Goal: Task Accomplishment & Management: Manage account settings

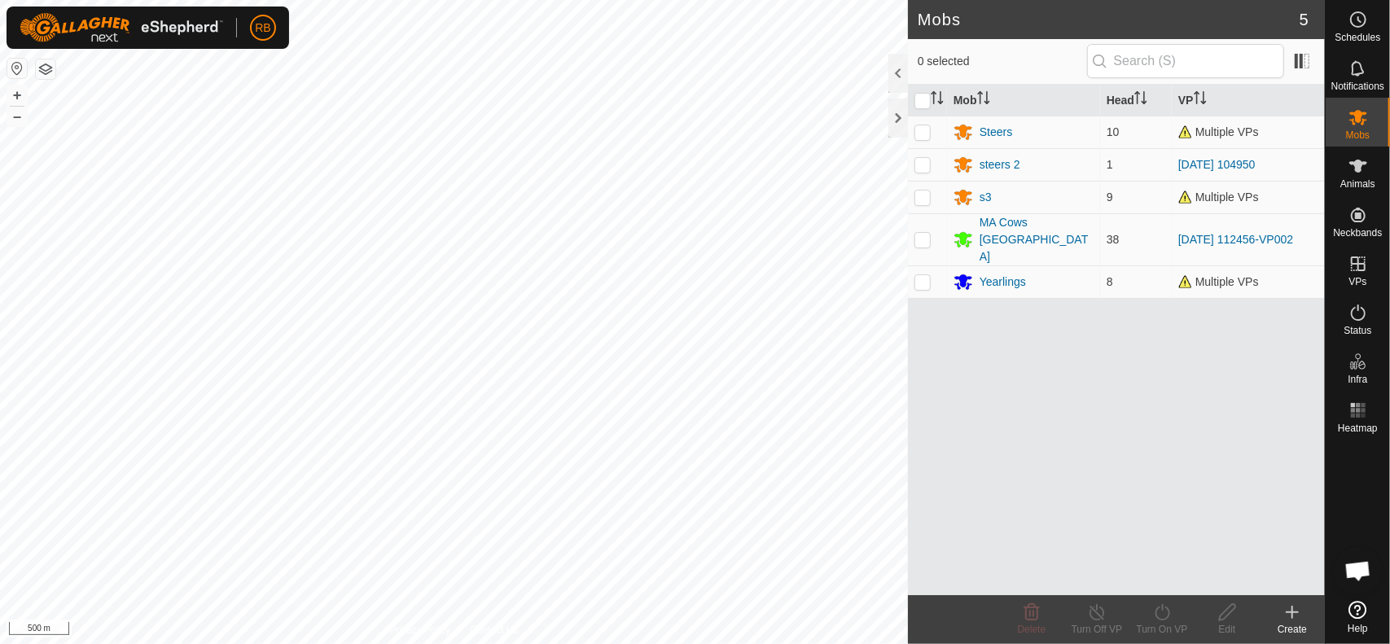
click at [970, 456] on div "Mobs 5 0 selected Mob Head VP Steers 10 Multiple VPs steers 2 1 [DATE] 104950 s…" at bounding box center [662, 322] width 1325 height 644
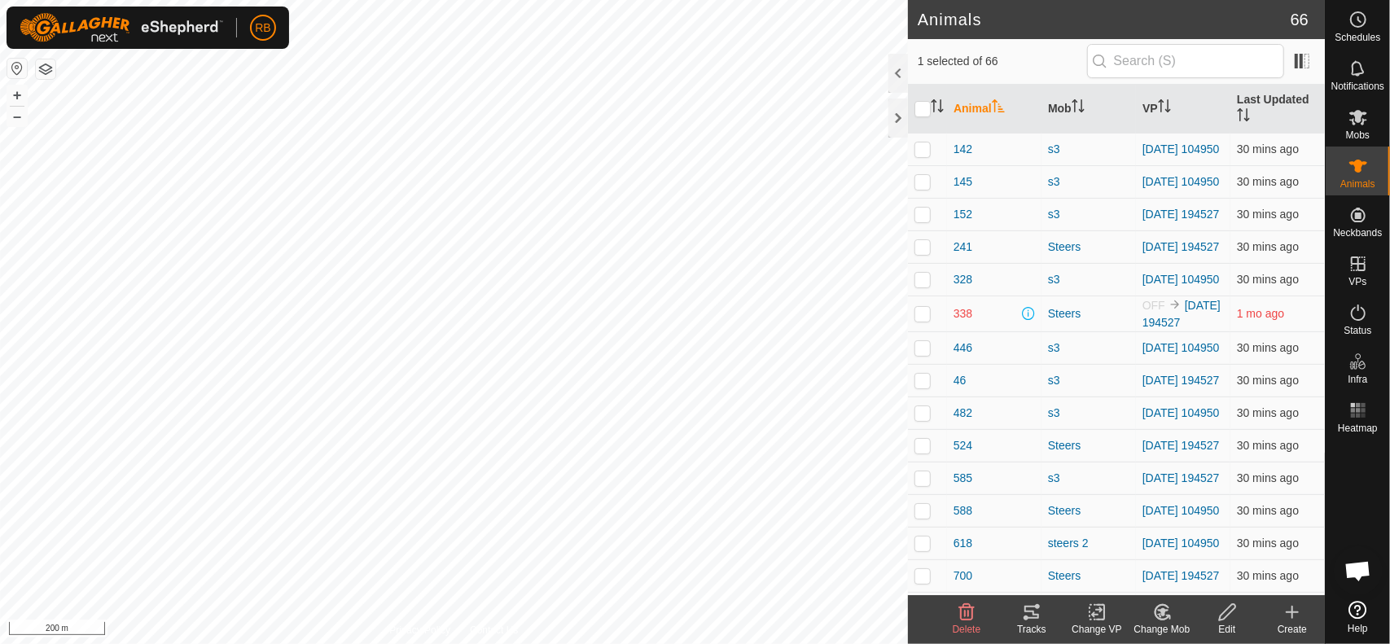
click at [1036, 621] on icon at bounding box center [1032, 612] width 20 height 20
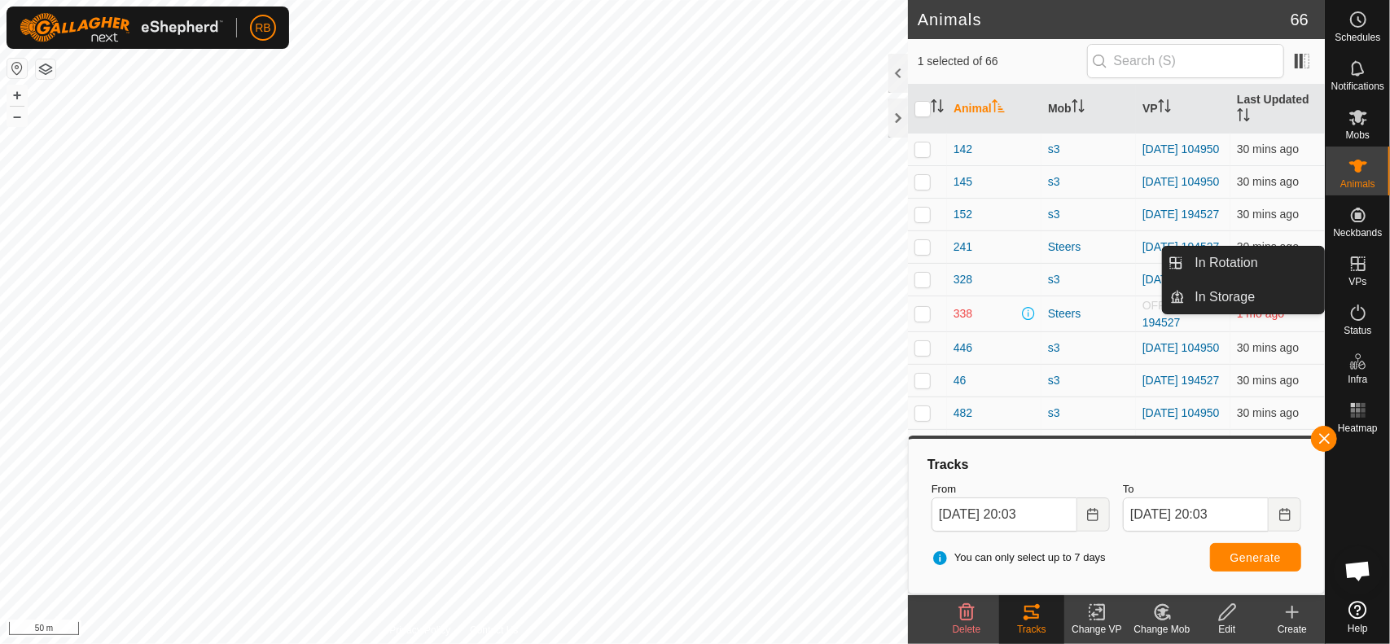
click at [1364, 274] on es-virtualpaddocks-svg-icon at bounding box center [1357, 264] width 29 height 26
click at [1273, 263] on link "In Rotation" at bounding box center [1254, 263] width 139 height 33
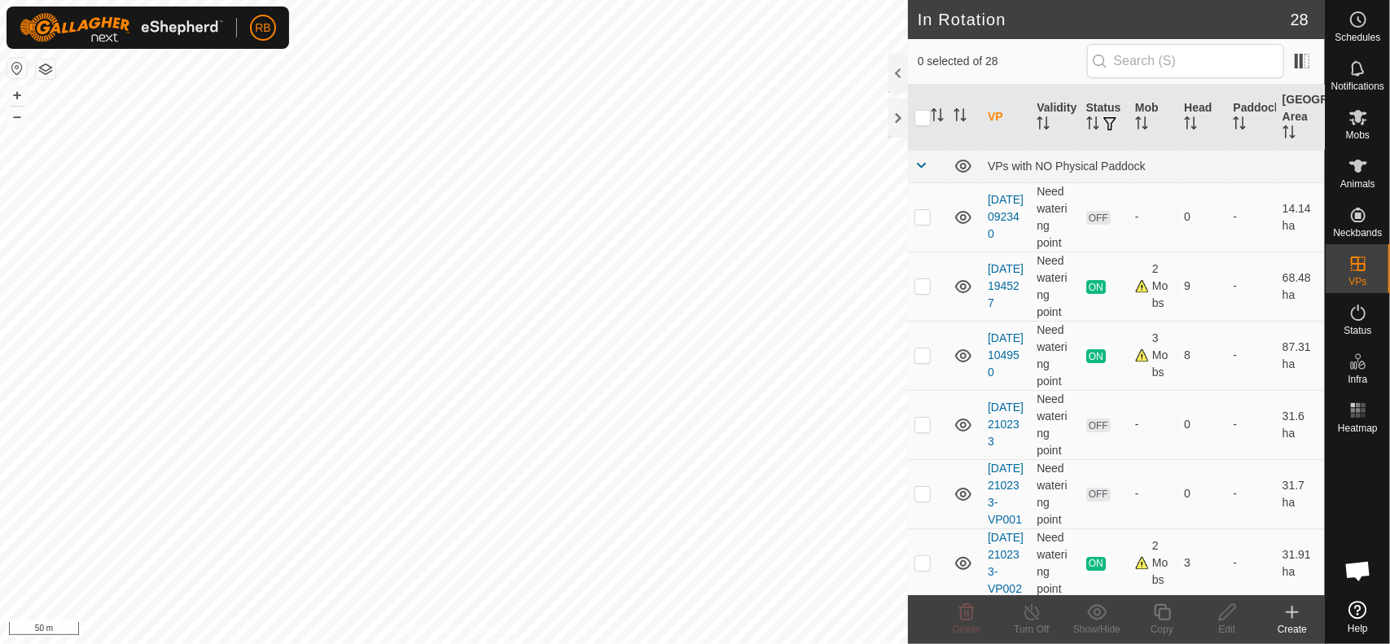
click at [1305, 616] on create-svg-icon at bounding box center [1291, 612] width 65 height 20
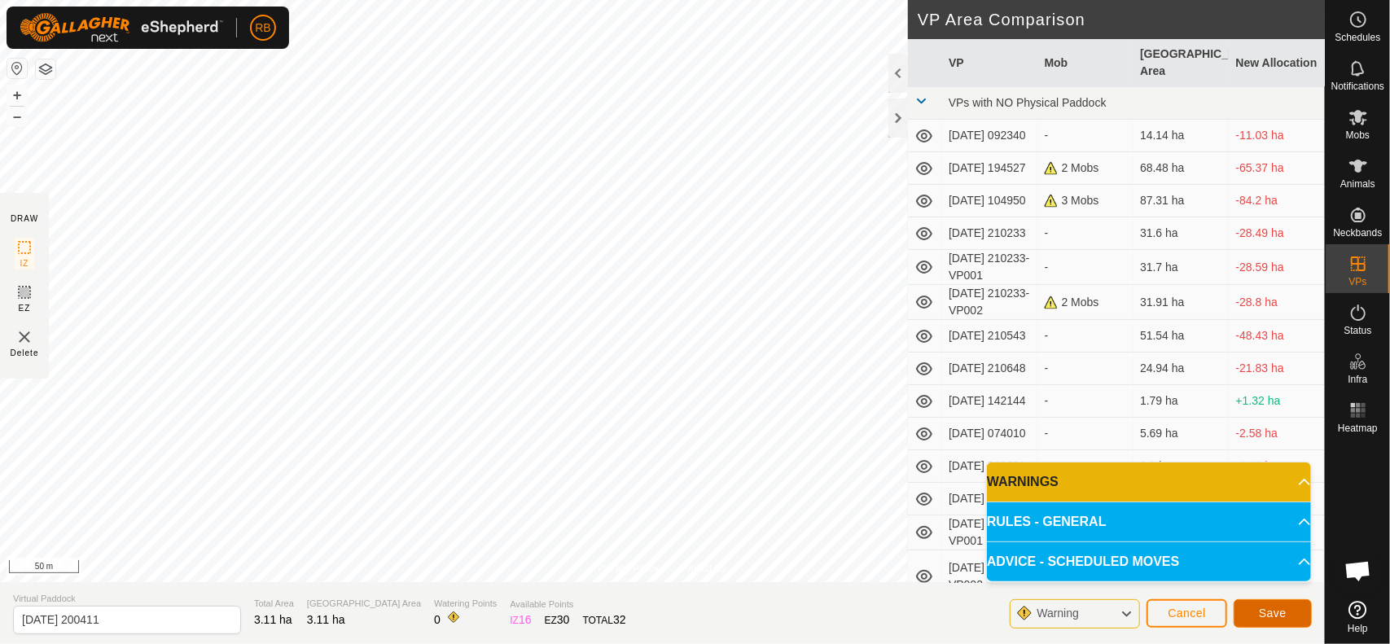
click at [1268, 611] on span "Save" at bounding box center [1273, 613] width 28 height 13
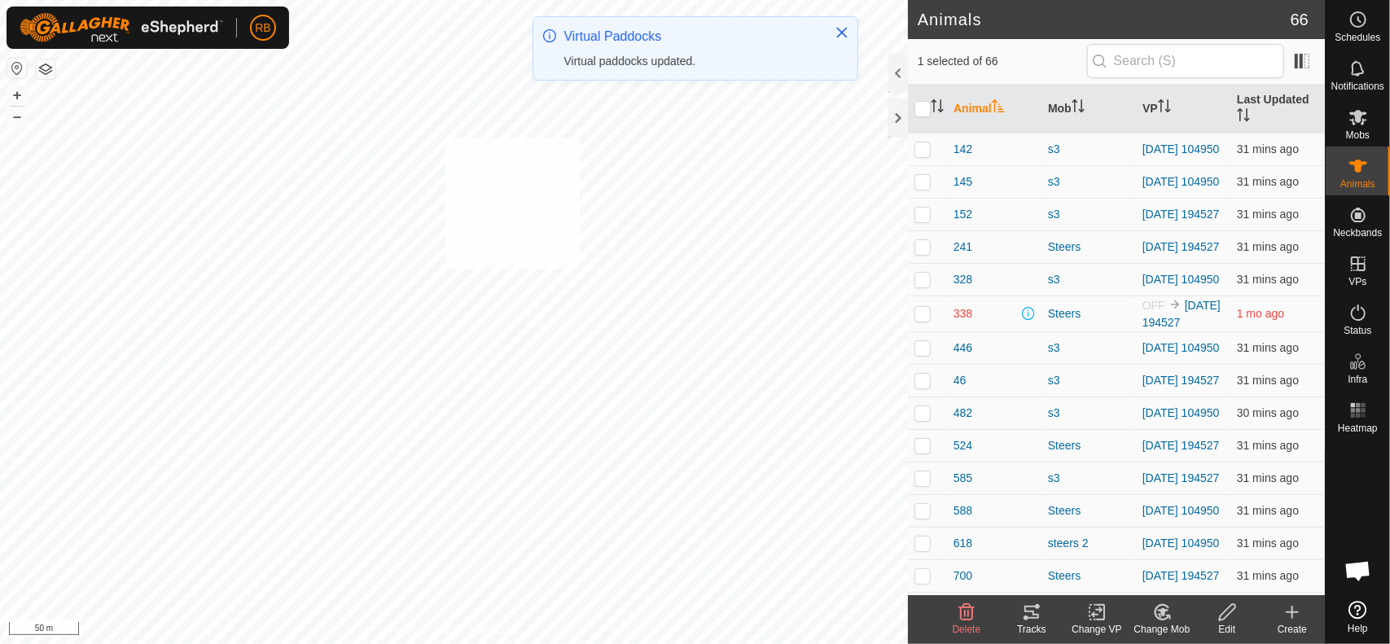
checkbox input "true"
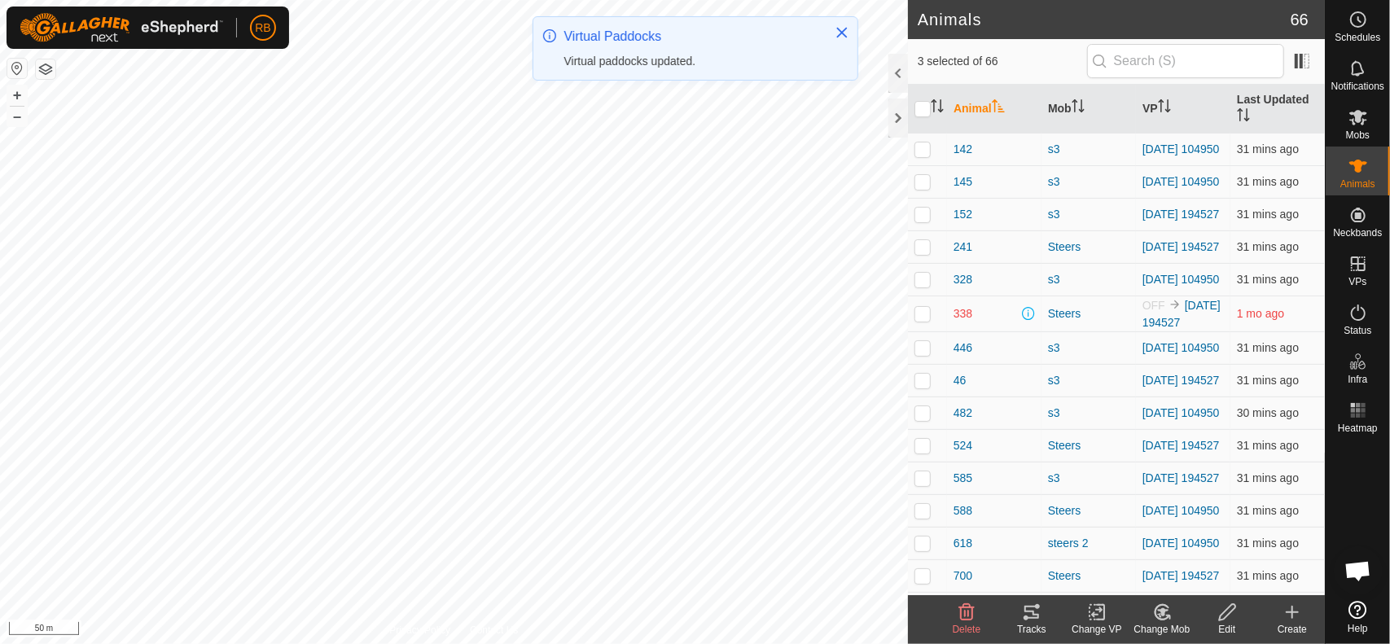
checkbox input "true"
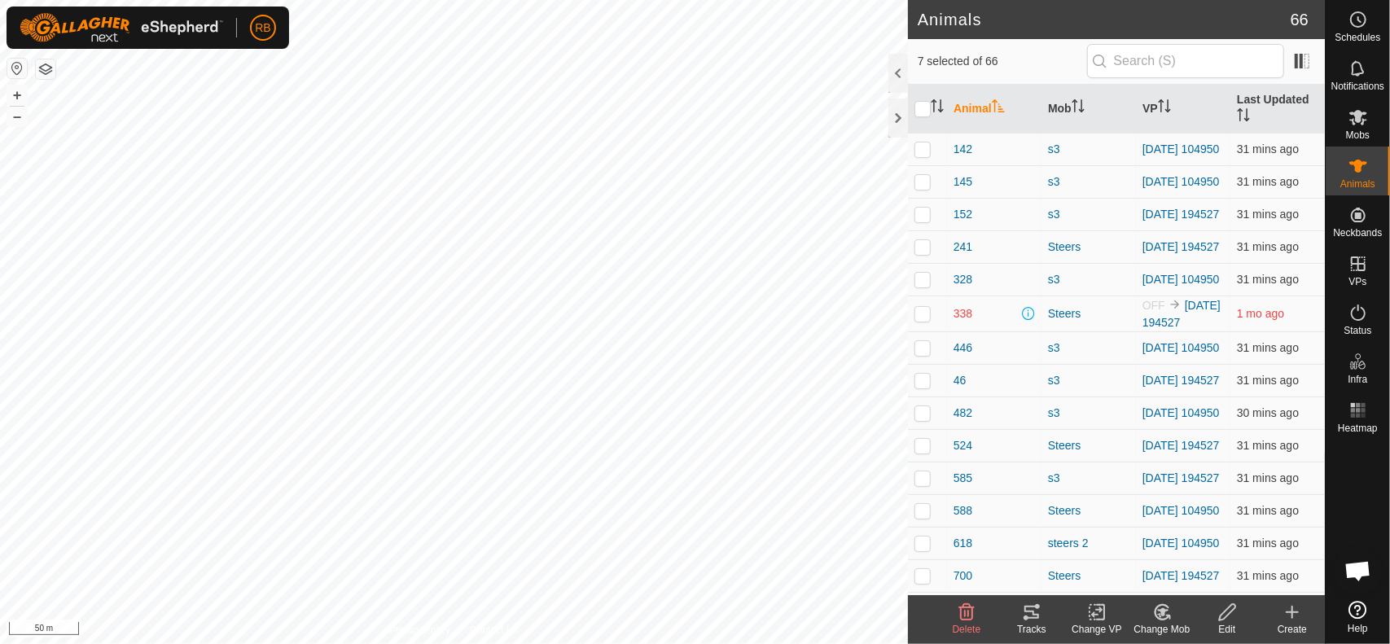
click at [1097, 618] on icon at bounding box center [1097, 612] width 20 height 20
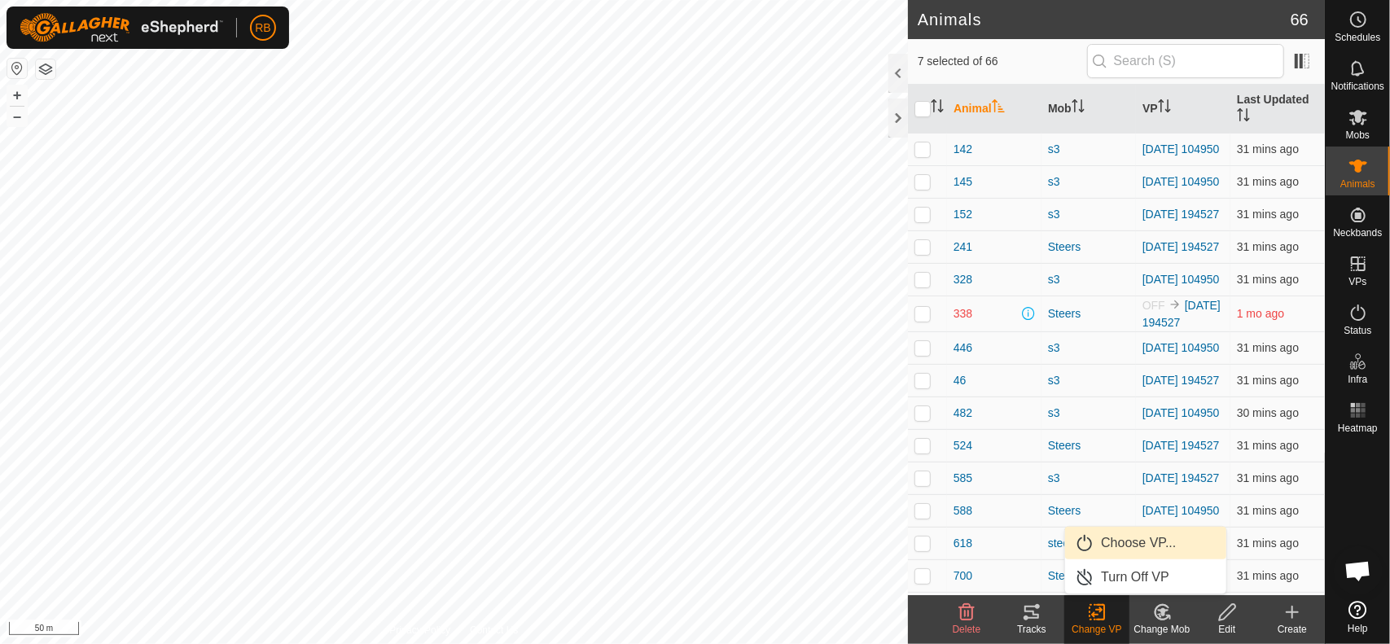
click at [1131, 547] on link "Choose VP..." at bounding box center [1145, 543] width 161 height 33
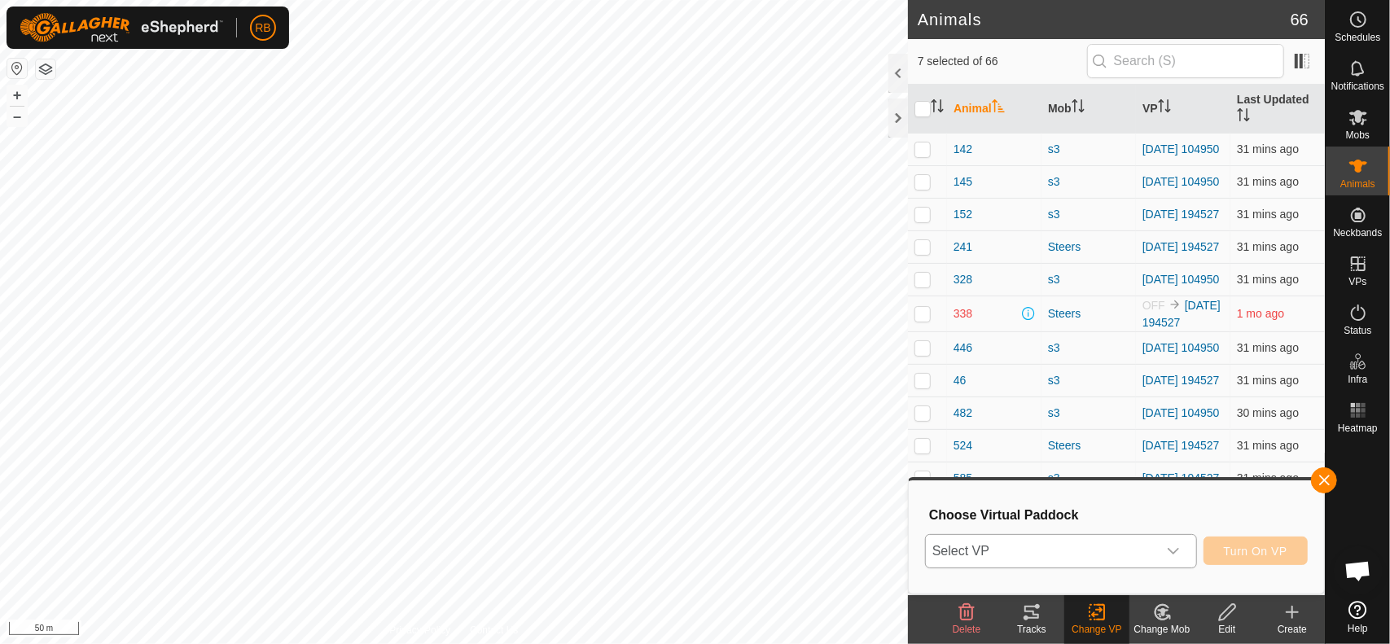
click at [1099, 559] on span "Select VP" at bounding box center [1041, 551] width 231 height 33
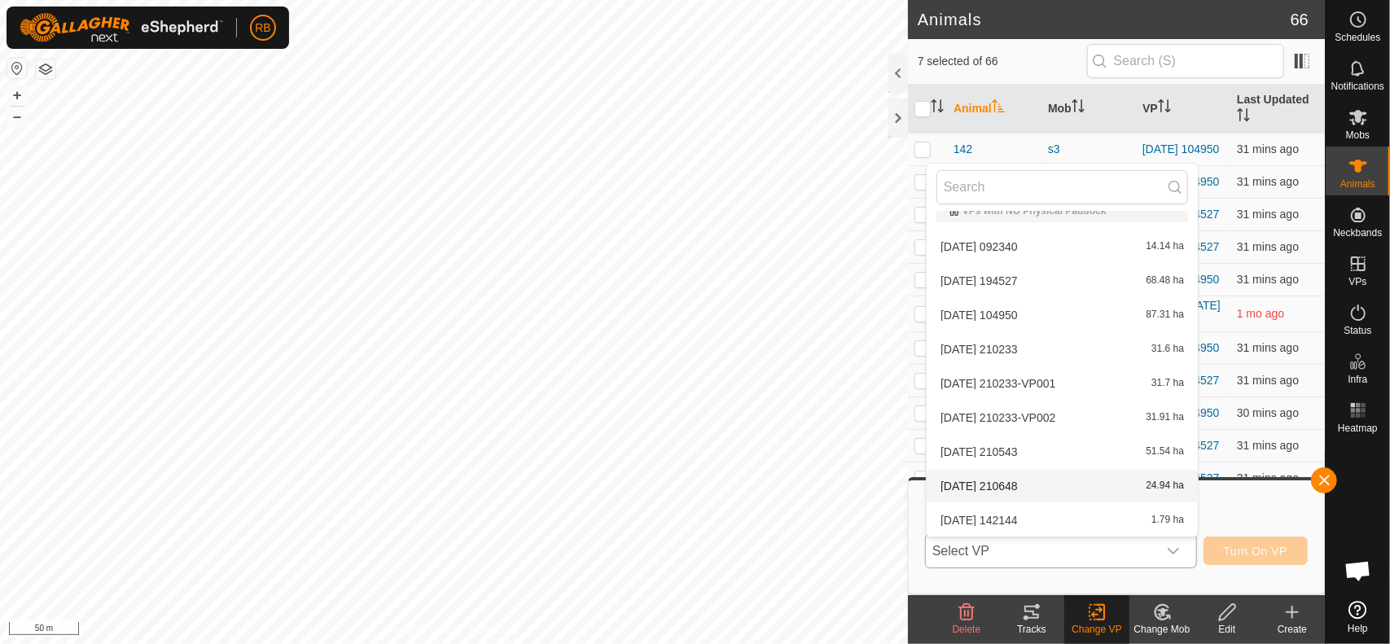
scroll to position [702, 0]
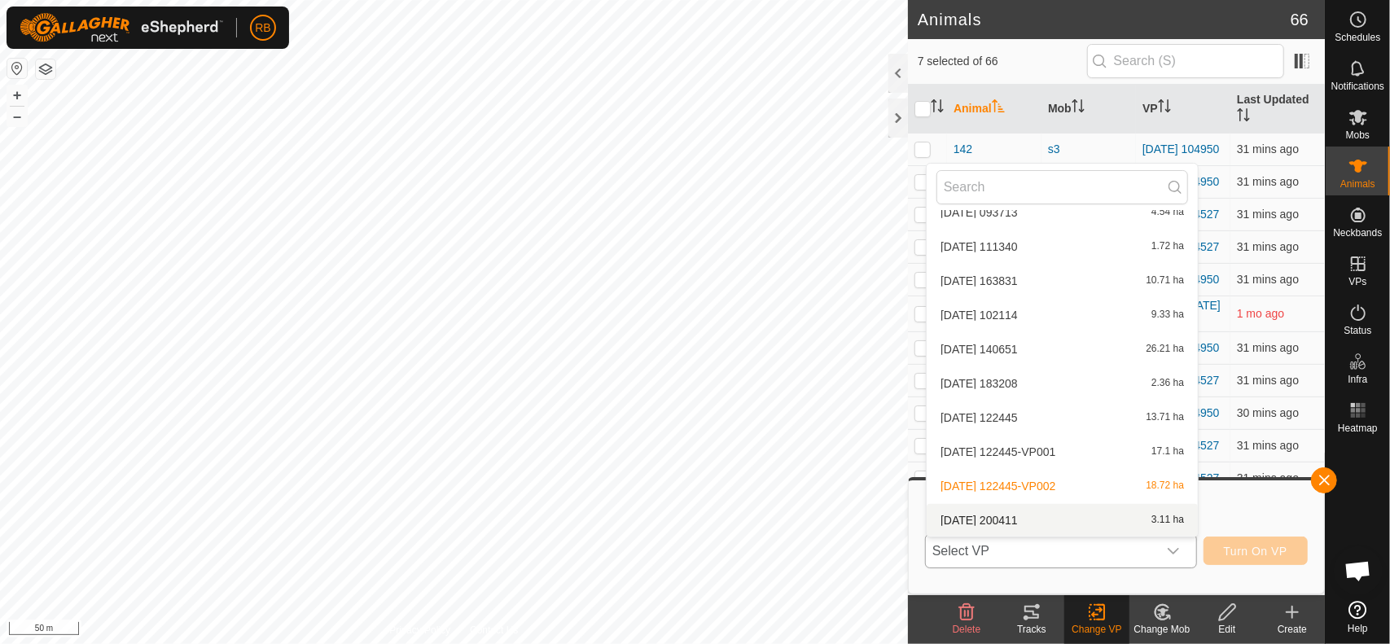
click at [1029, 515] on li "[DATE] [DATE] 3.11 ha" at bounding box center [1061, 520] width 271 height 33
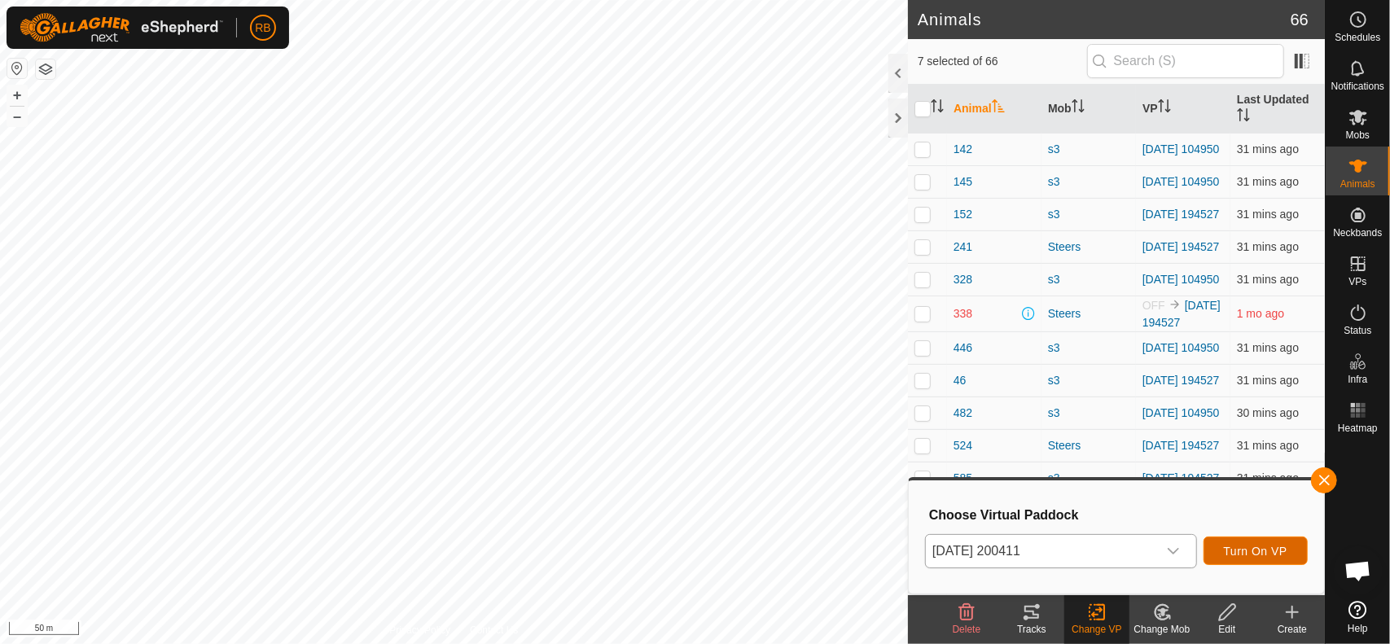
click at [1255, 554] on span "Turn On VP" at bounding box center [1256, 551] width 64 height 13
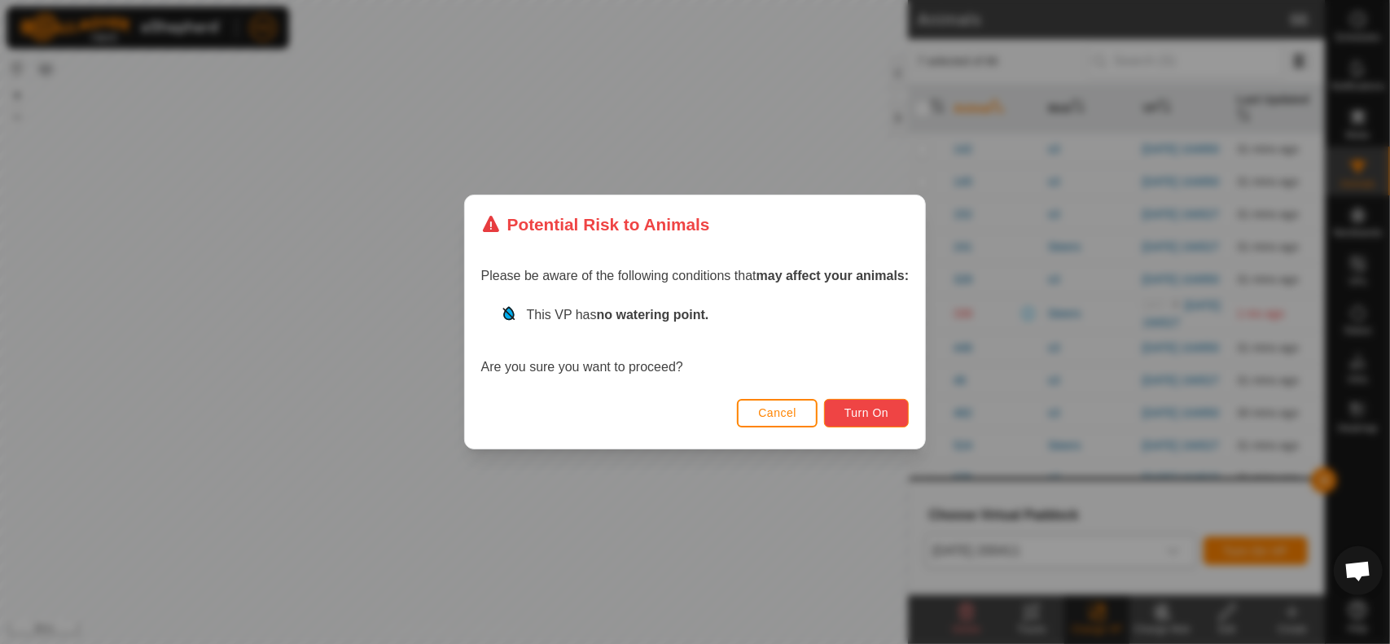
click at [894, 417] on button "Turn On" at bounding box center [866, 413] width 85 height 28
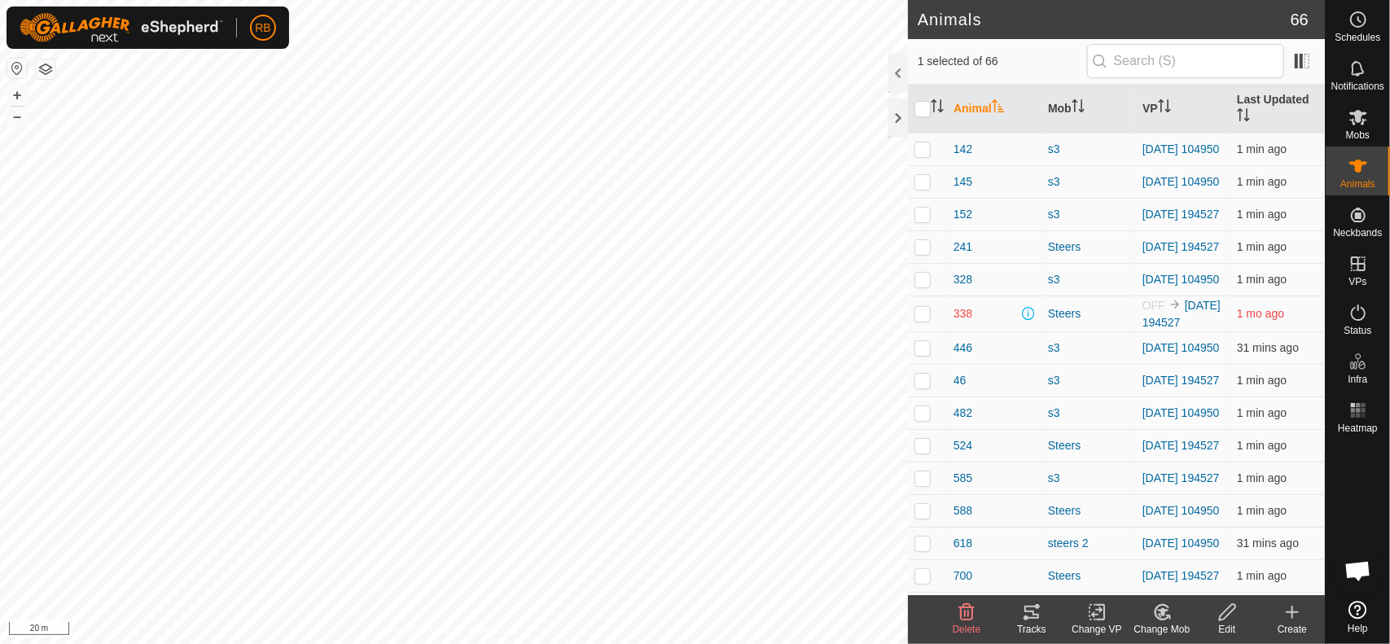
click at [1019, 610] on tracks-svg-icon at bounding box center [1031, 612] width 65 height 20
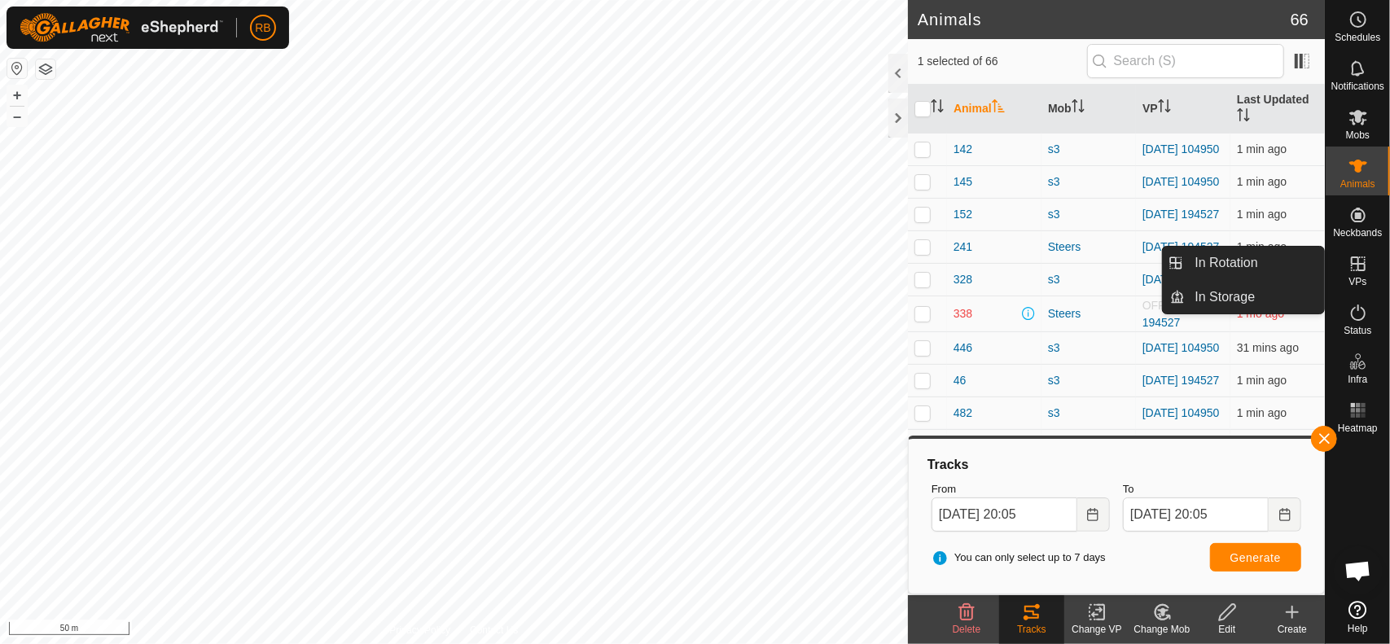
click at [1353, 266] on icon at bounding box center [1358, 264] width 20 height 20
click at [1223, 259] on link "In Rotation" at bounding box center [1254, 263] width 139 height 33
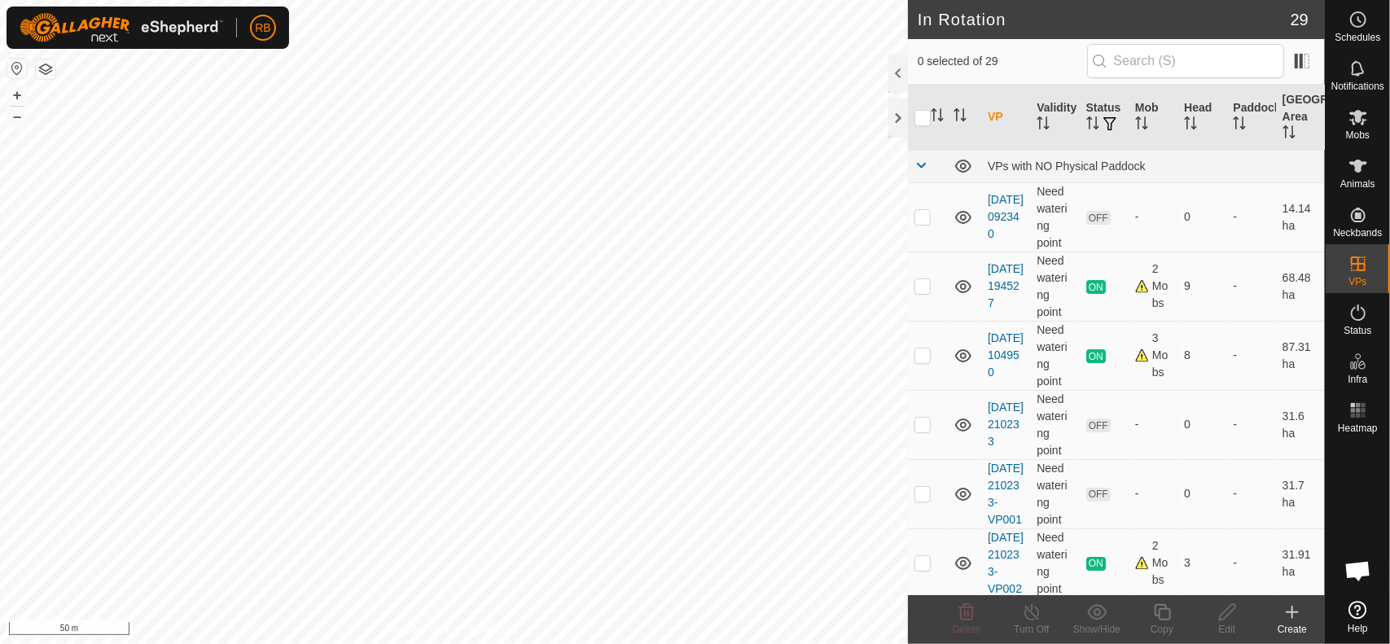
click at [1292, 612] on icon at bounding box center [1291, 612] width 11 height 0
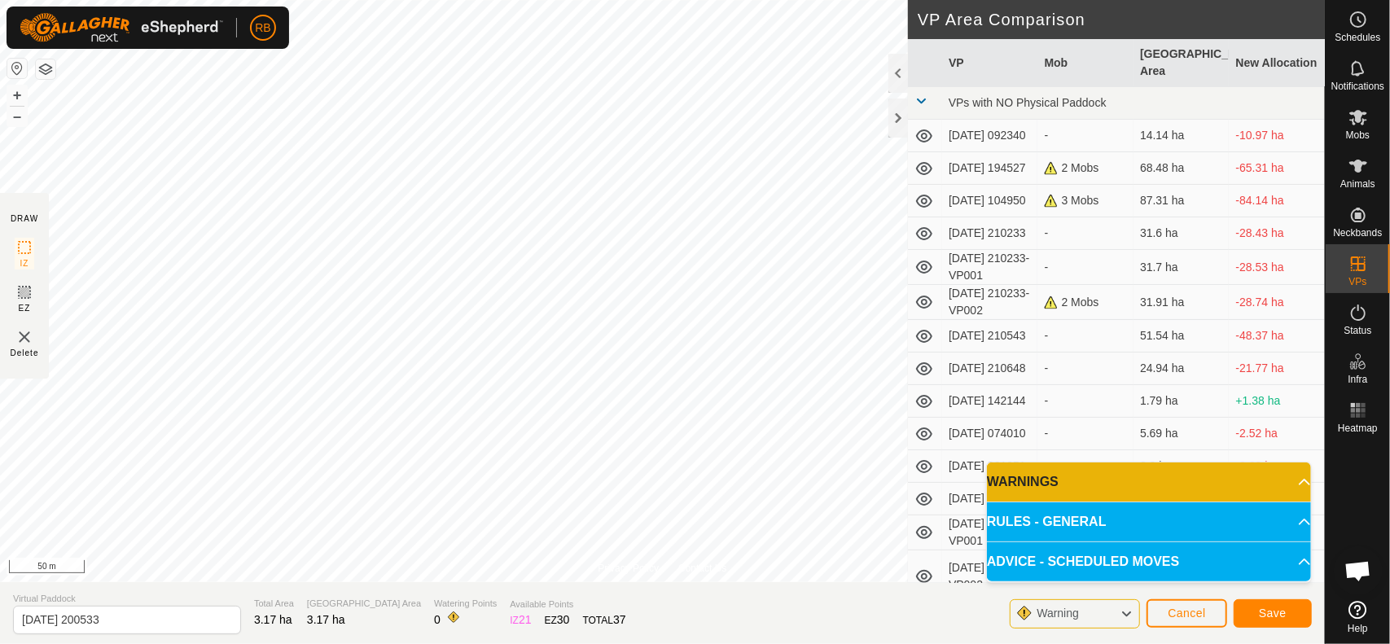
click at [1286, 628] on div "Save" at bounding box center [1272, 613] width 78 height 39
click at [1271, 610] on span "Save" at bounding box center [1273, 613] width 28 height 13
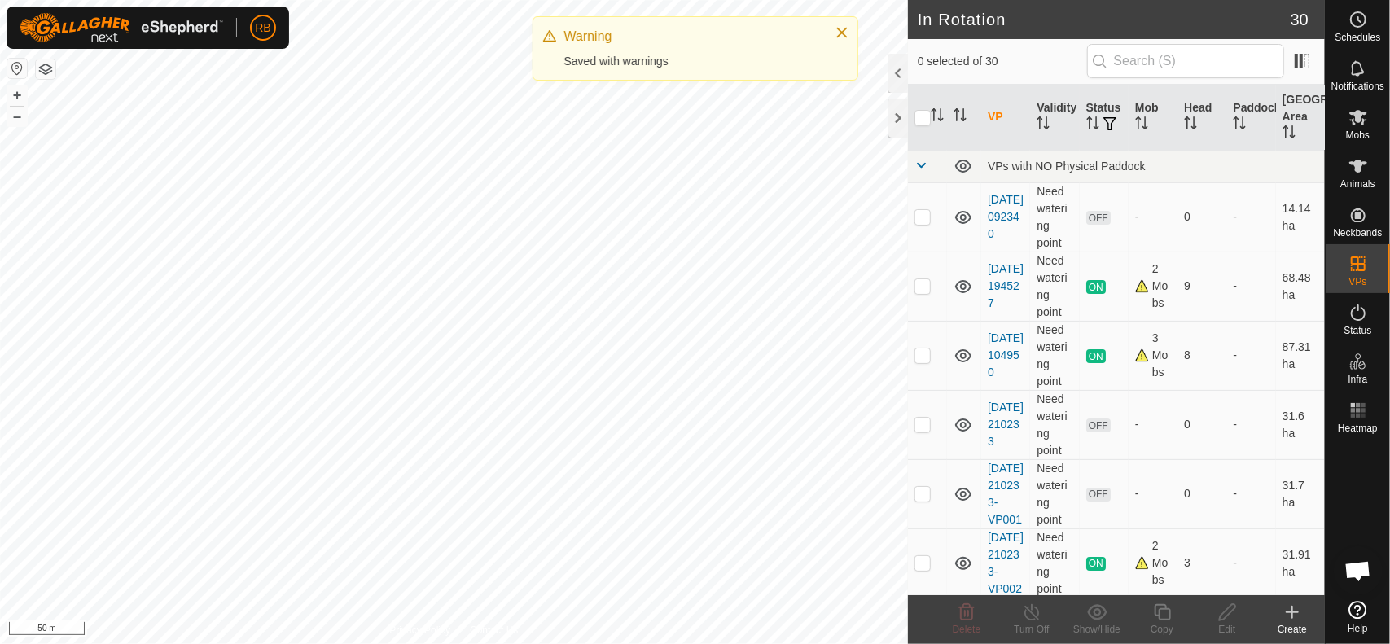
checkbox input "true"
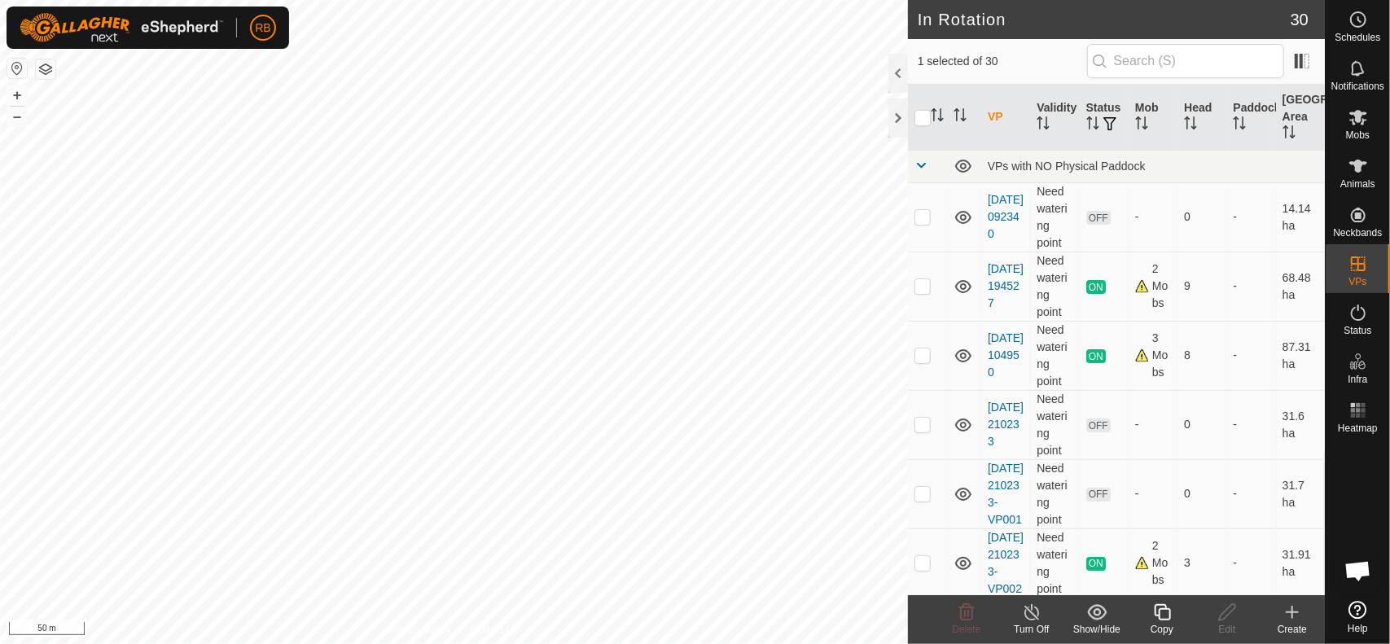
checkbox input "true"
checkbox input "false"
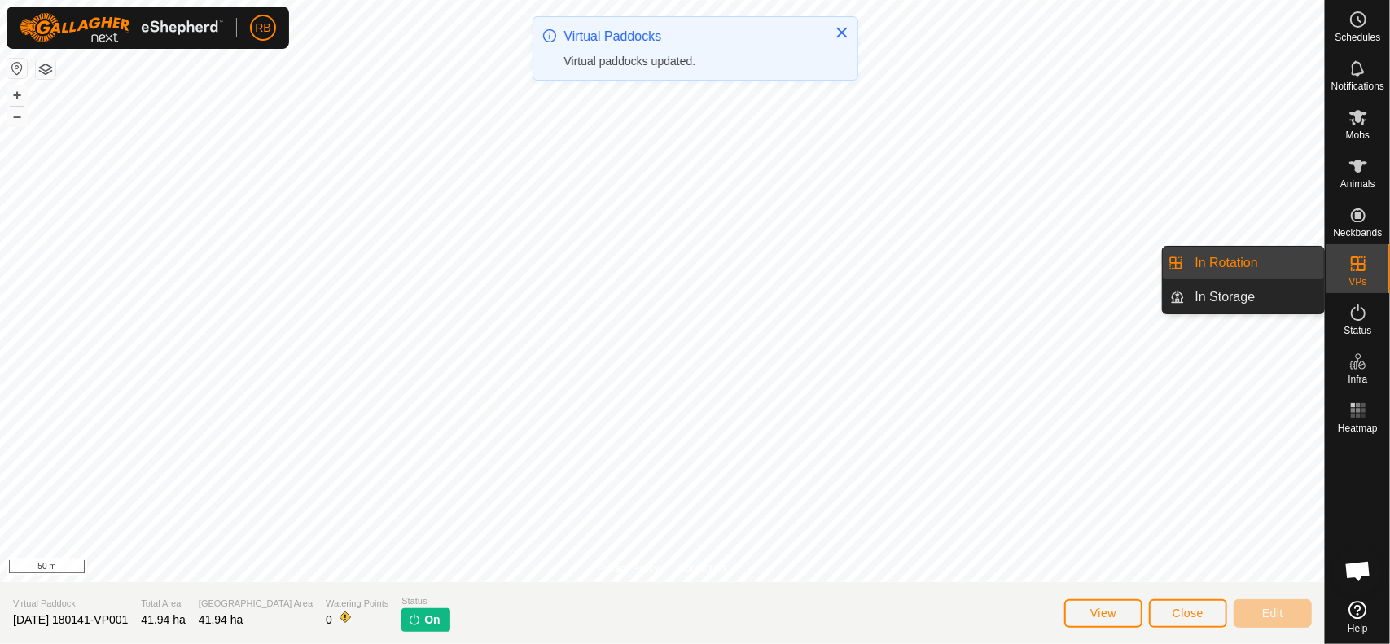
click at [1272, 261] on link "In Rotation" at bounding box center [1254, 263] width 139 height 33
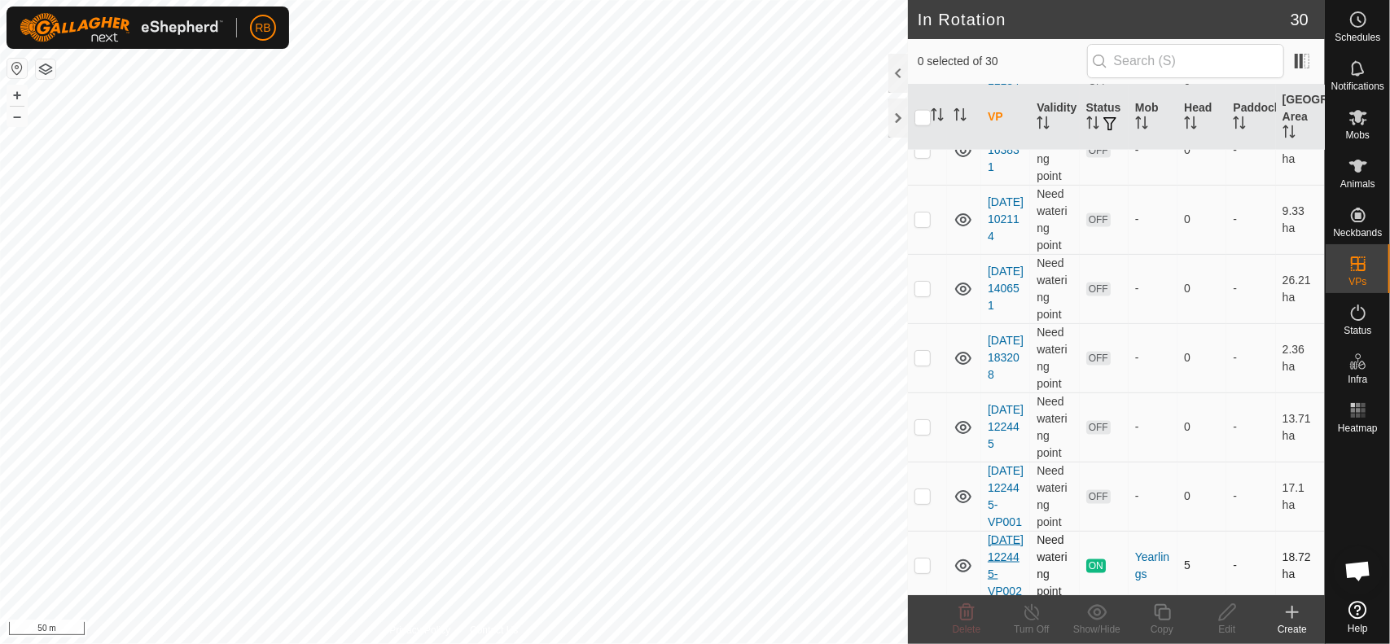
scroll to position [1774, 0]
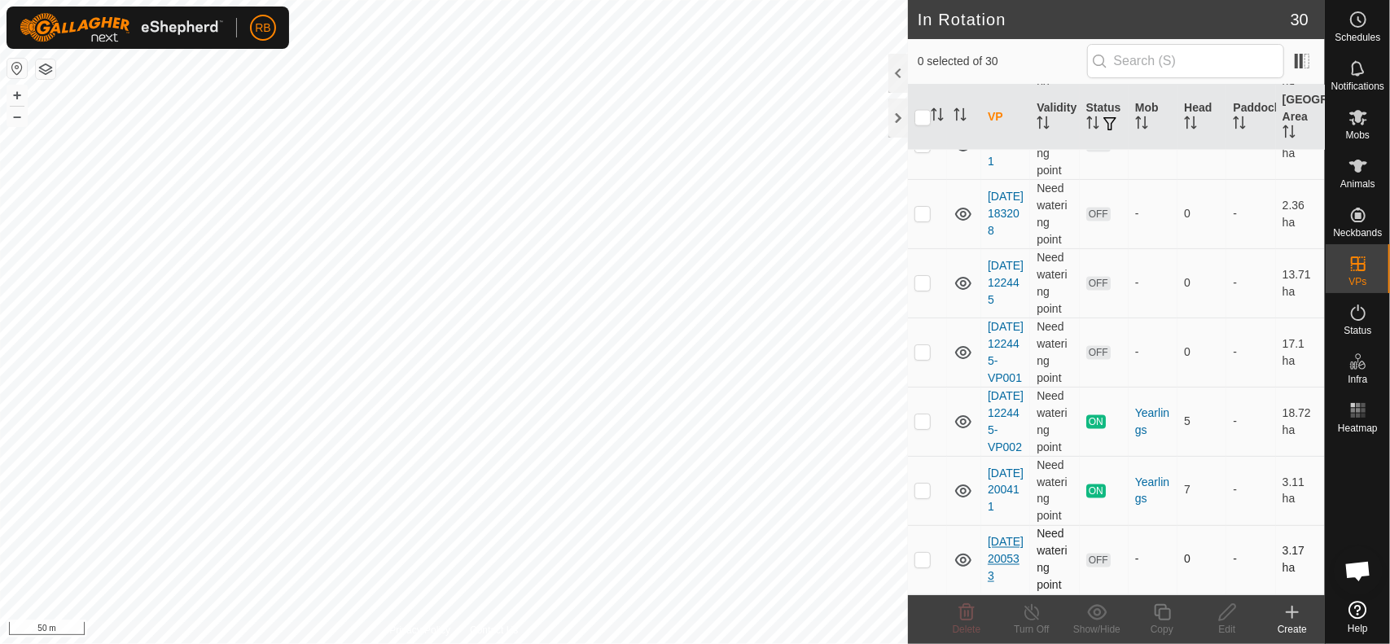
click at [996, 554] on link "[DATE] 200533" at bounding box center [1006, 559] width 36 height 47
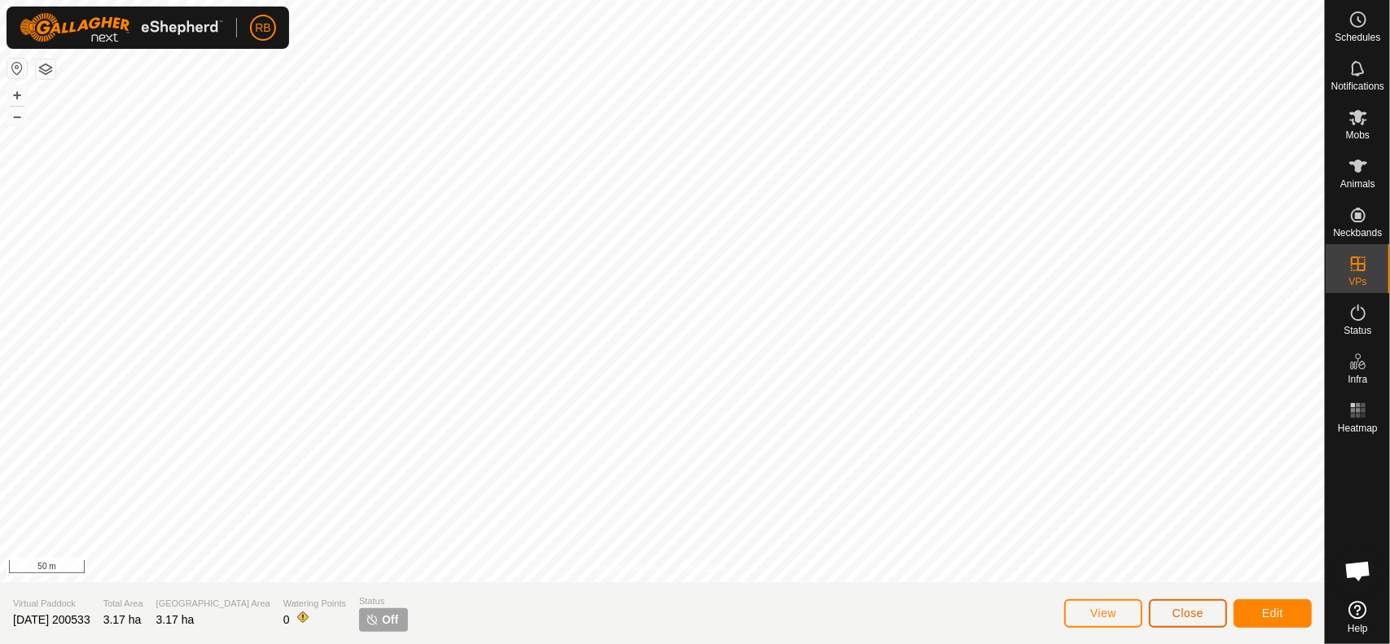
click at [1190, 611] on span "Close" at bounding box center [1187, 613] width 31 height 13
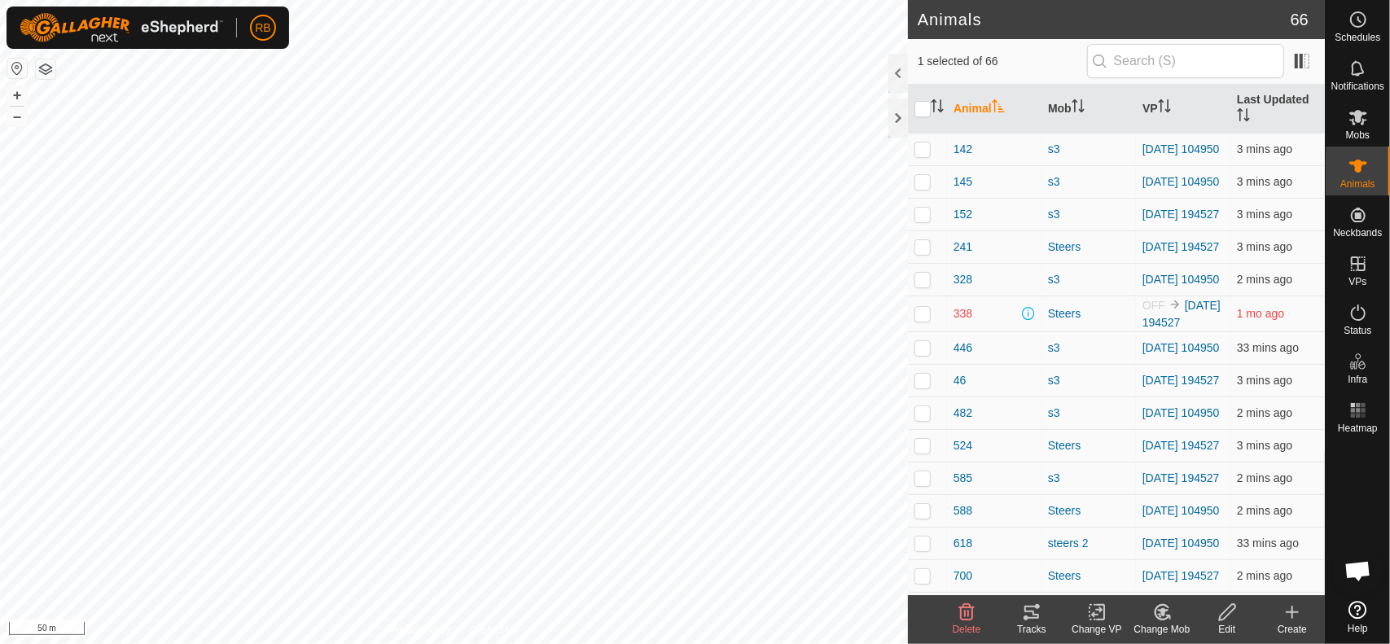
click at [1094, 616] on icon at bounding box center [1097, 612] width 20 height 20
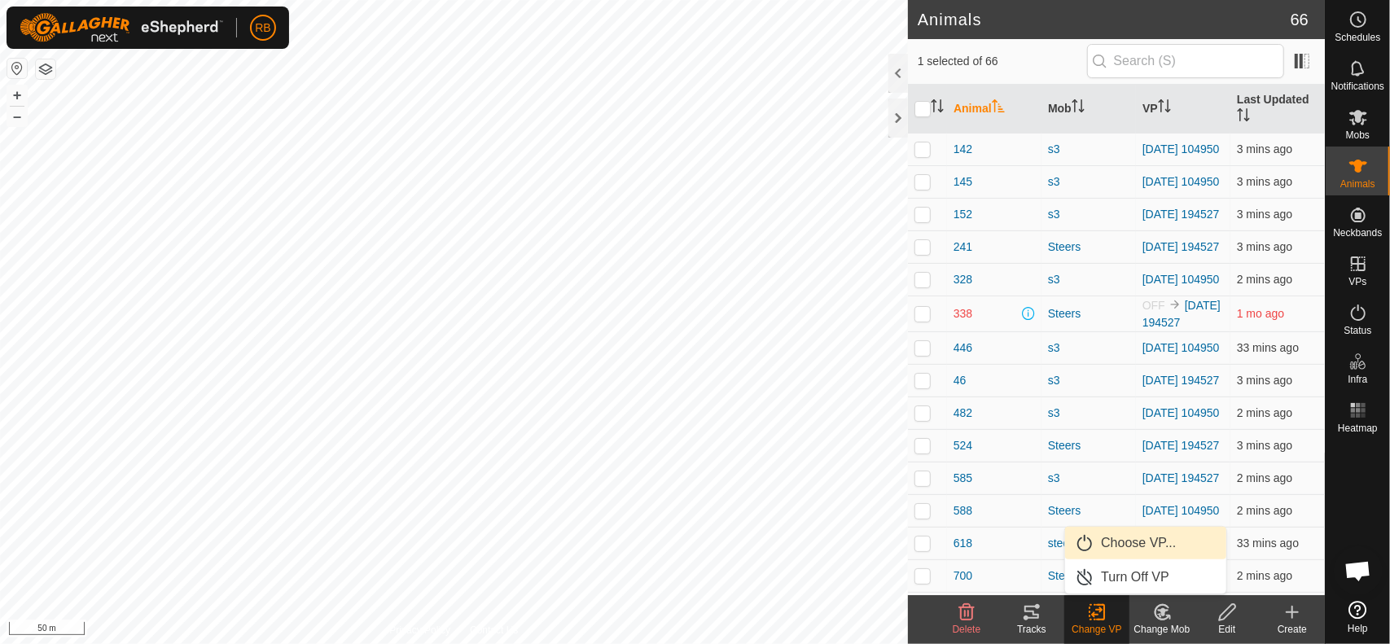
click at [1128, 551] on link "Choose VP..." at bounding box center [1145, 543] width 161 height 33
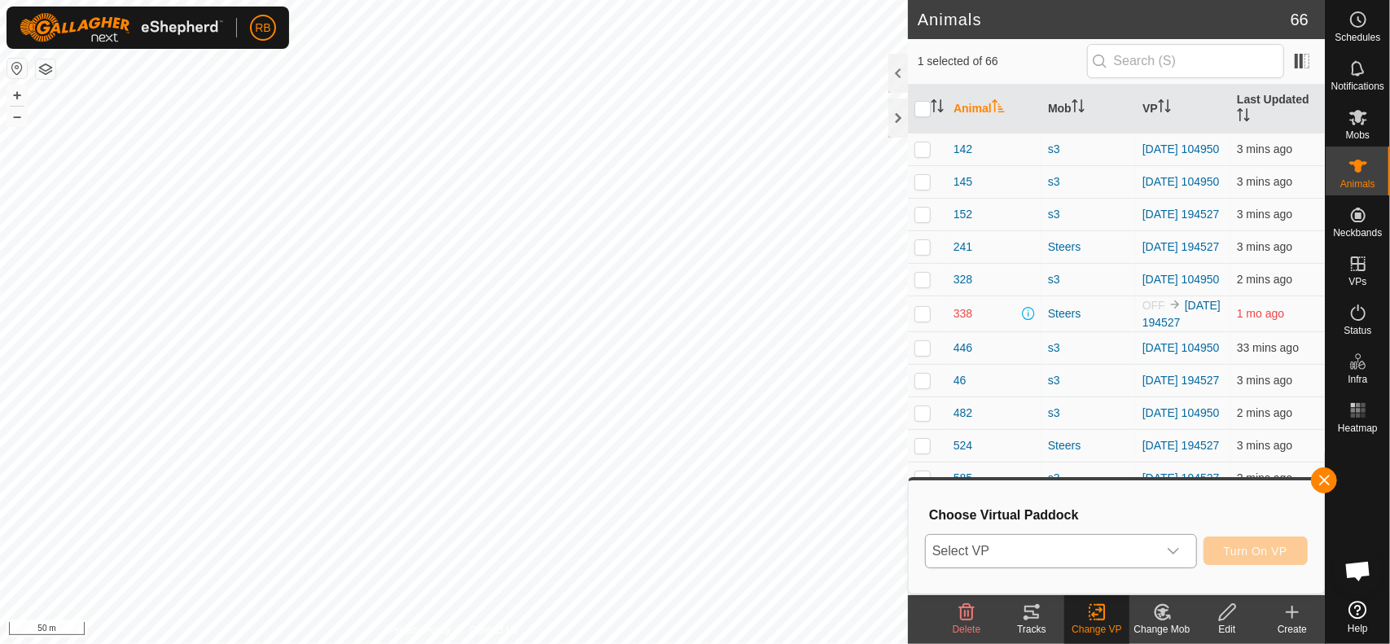
click at [1071, 543] on span "Select VP" at bounding box center [1041, 551] width 231 height 33
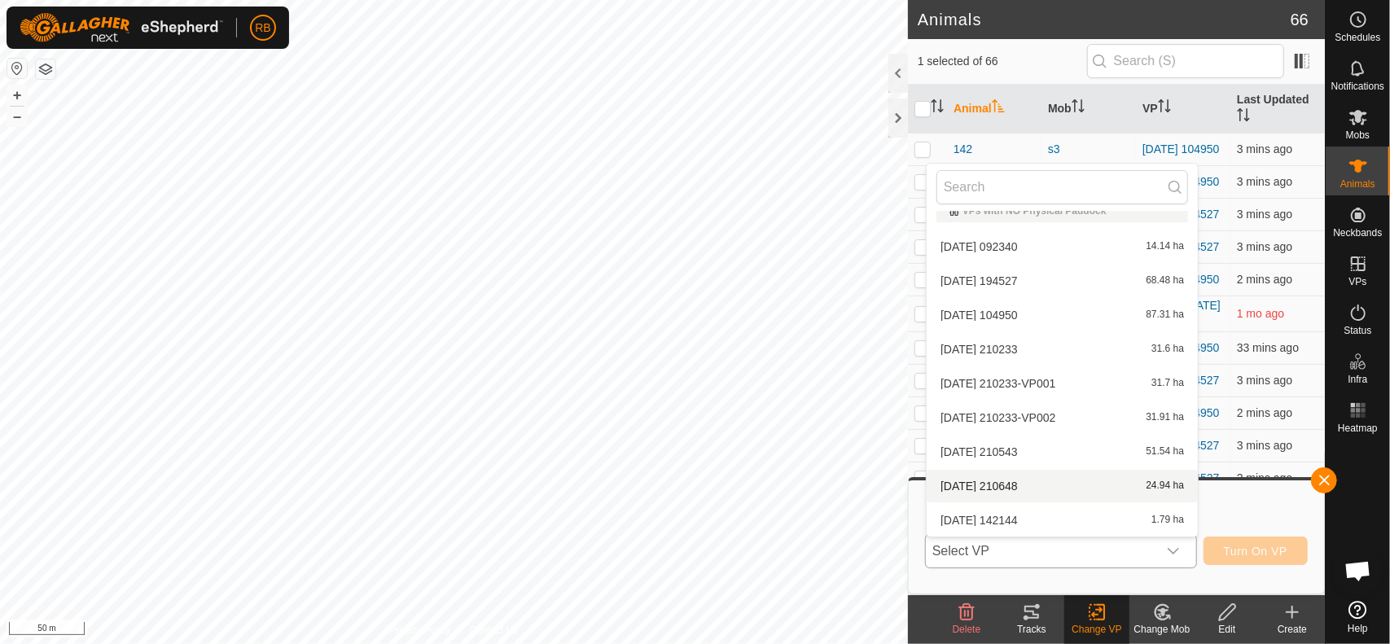
scroll to position [736, 0]
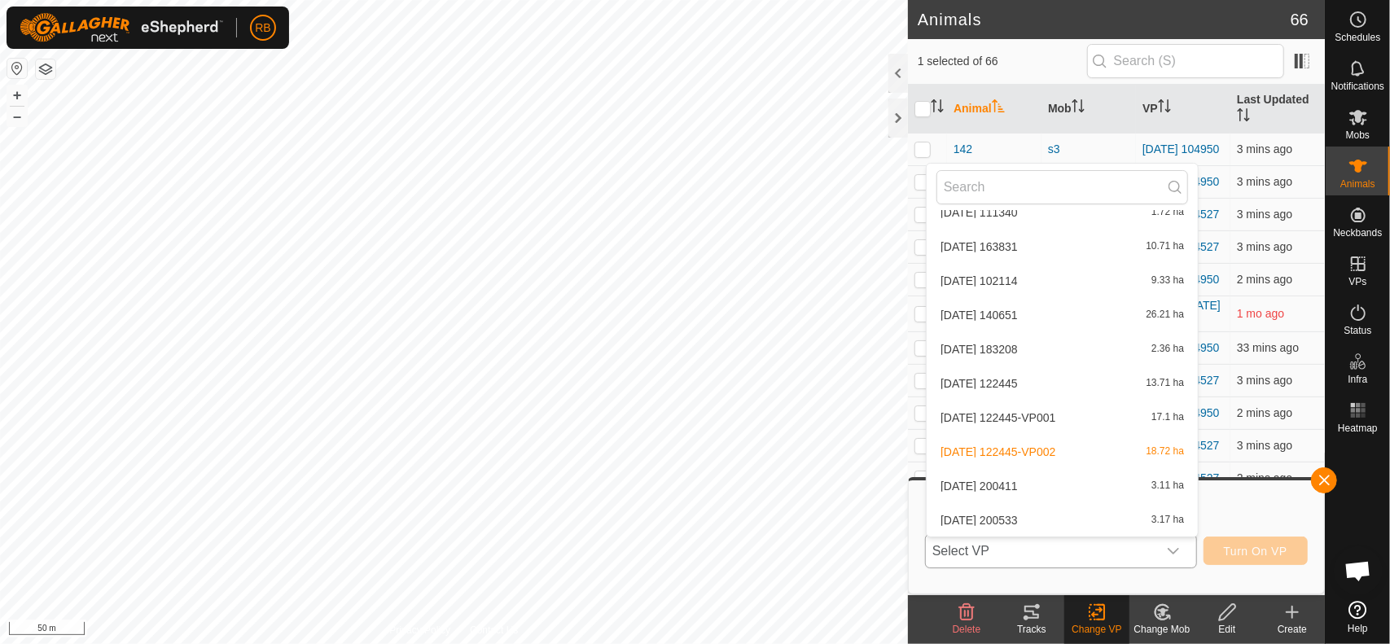
click at [1003, 515] on li "[DATE] 200533 3.17 ha" at bounding box center [1061, 520] width 271 height 33
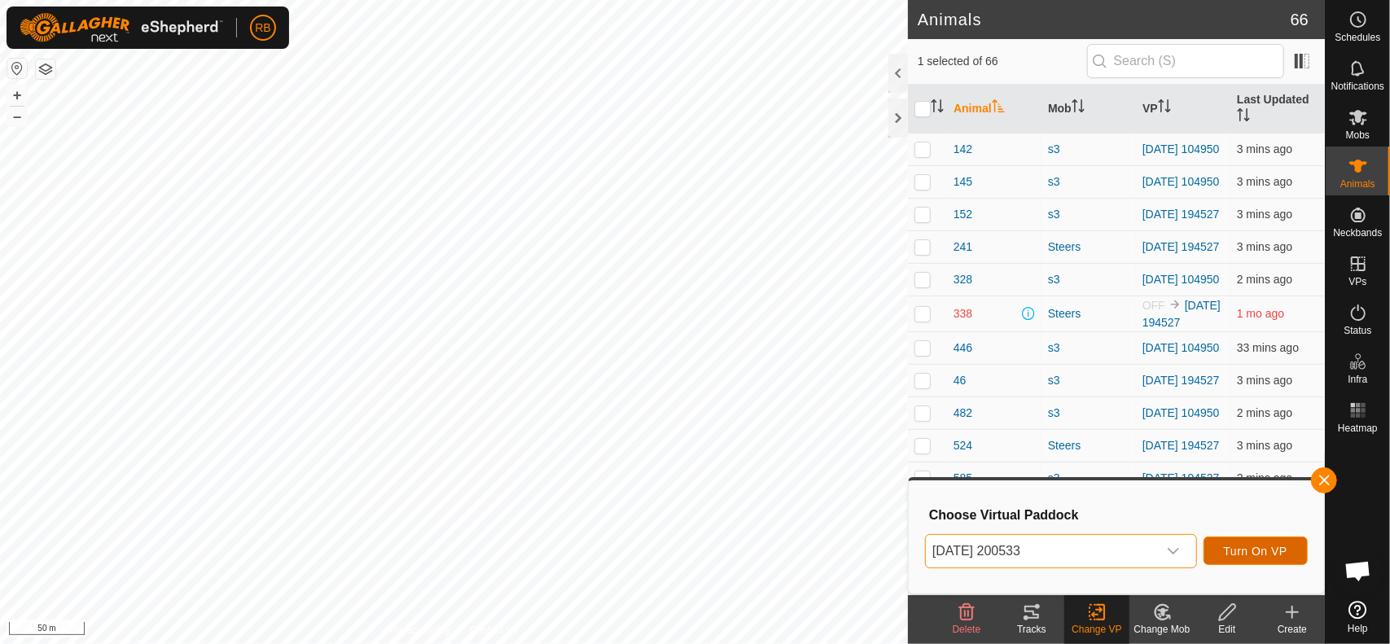
click at [1264, 561] on button "Turn On VP" at bounding box center [1255, 551] width 104 height 28
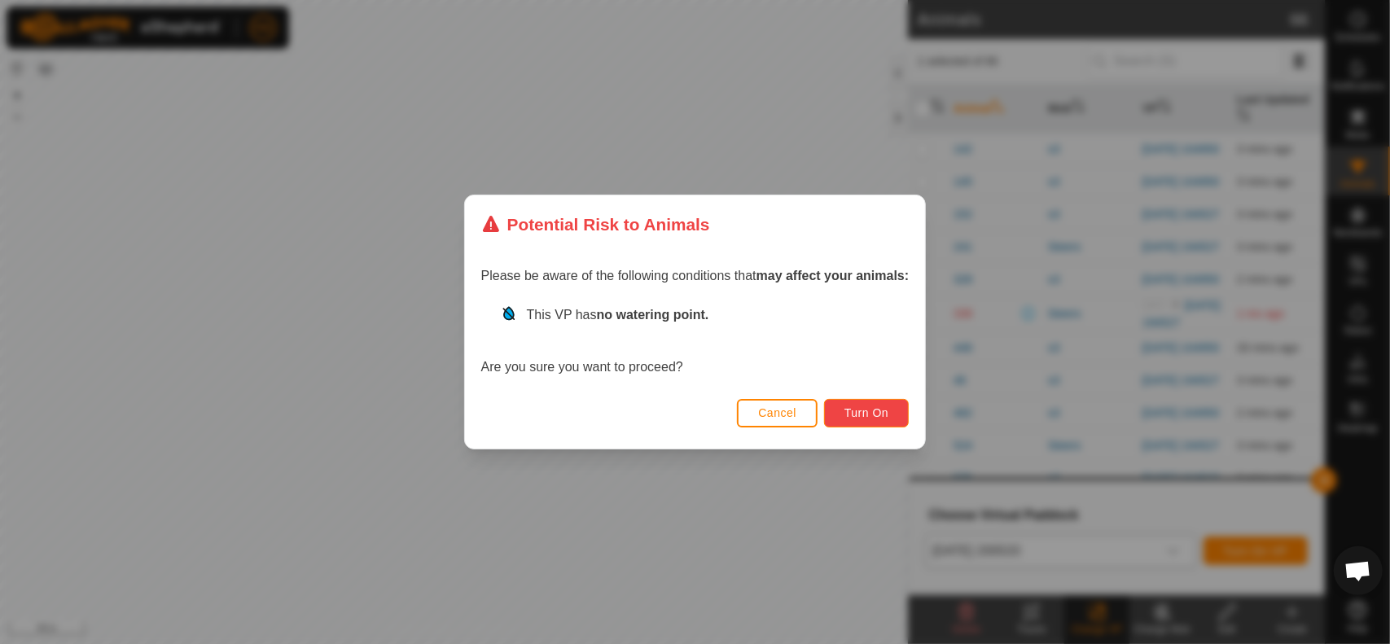
click at [898, 411] on button "Turn On" at bounding box center [866, 413] width 85 height 28
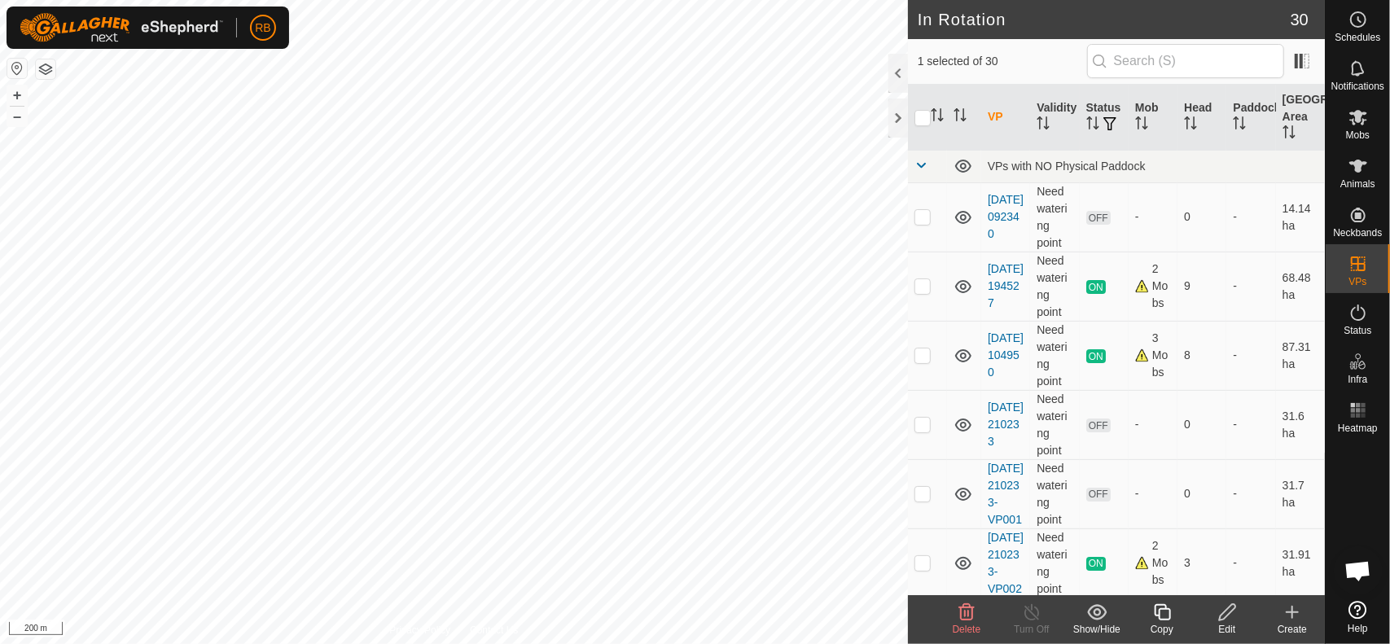
checkbox input "true"
checkbox input "false"
checkbox input "true"
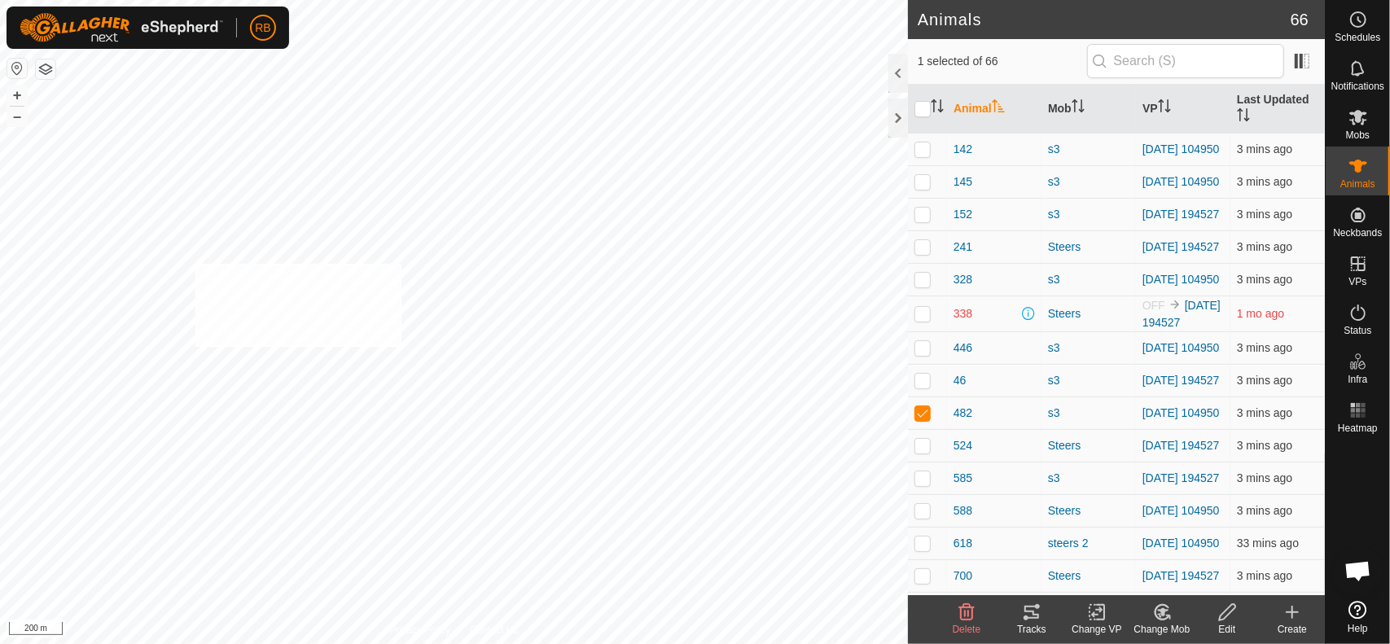
checkbox input "true"
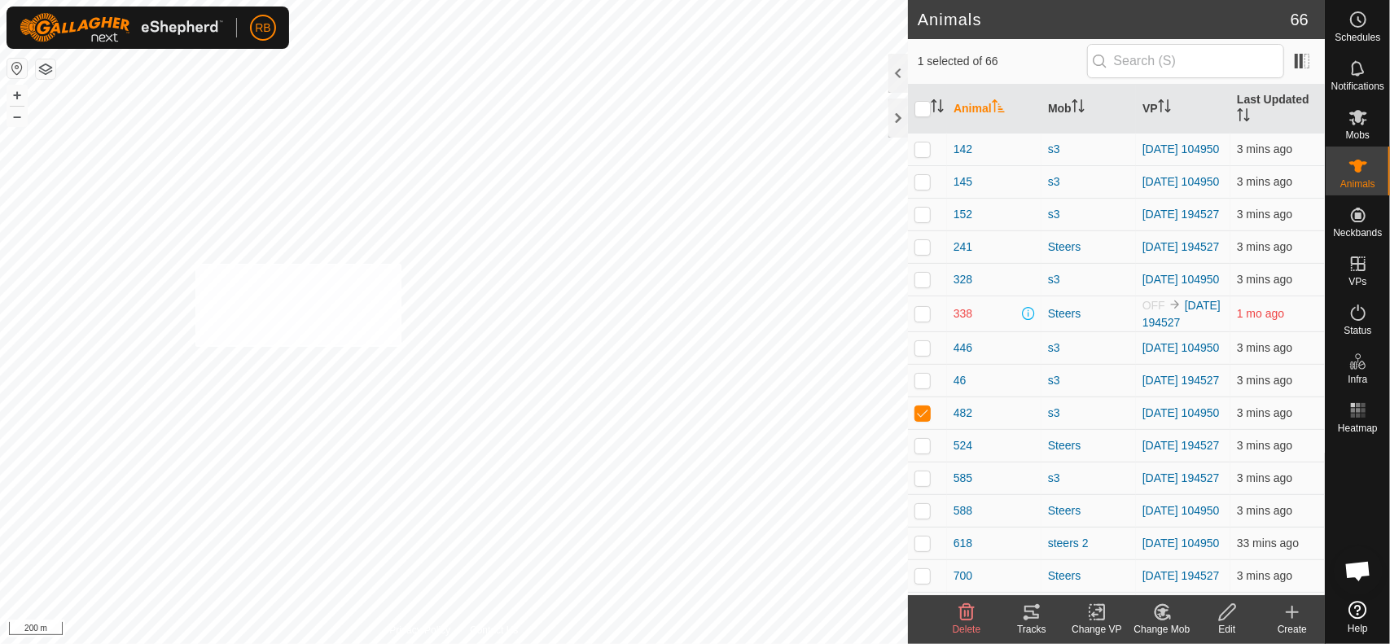
checkbox input "true"
checkbox input "false"
checkbox input "true"
checkbox input "false"
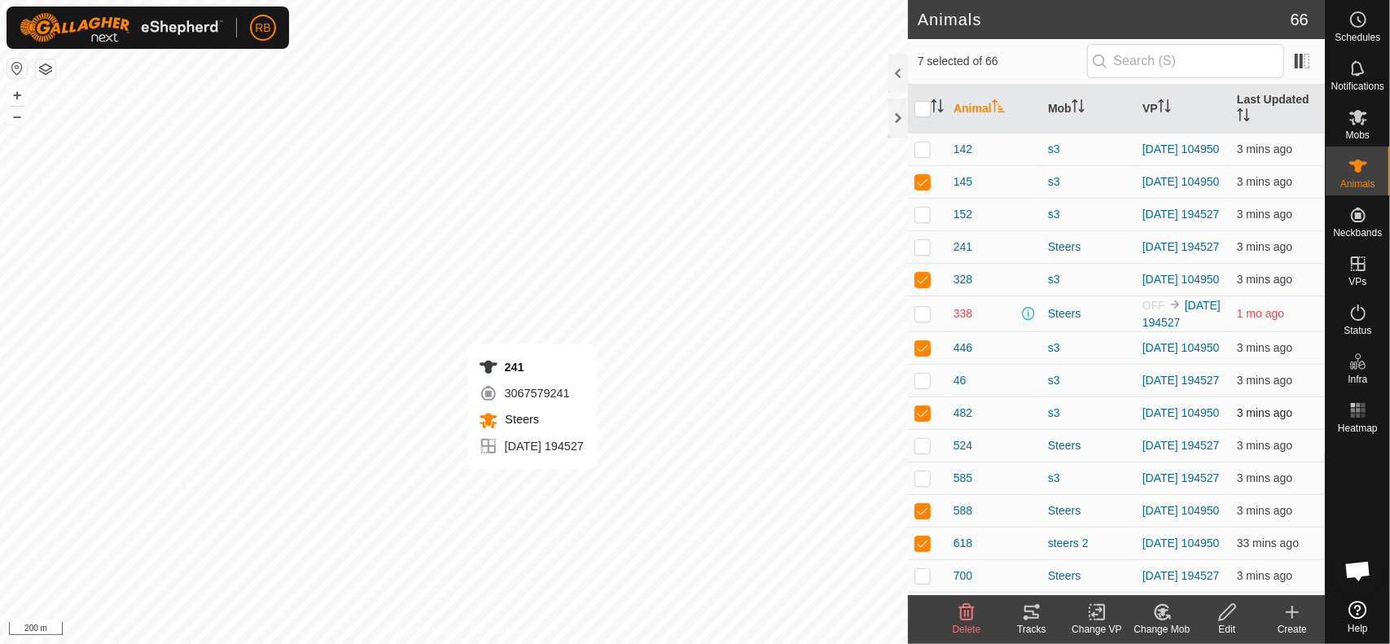
checkbox input "false"
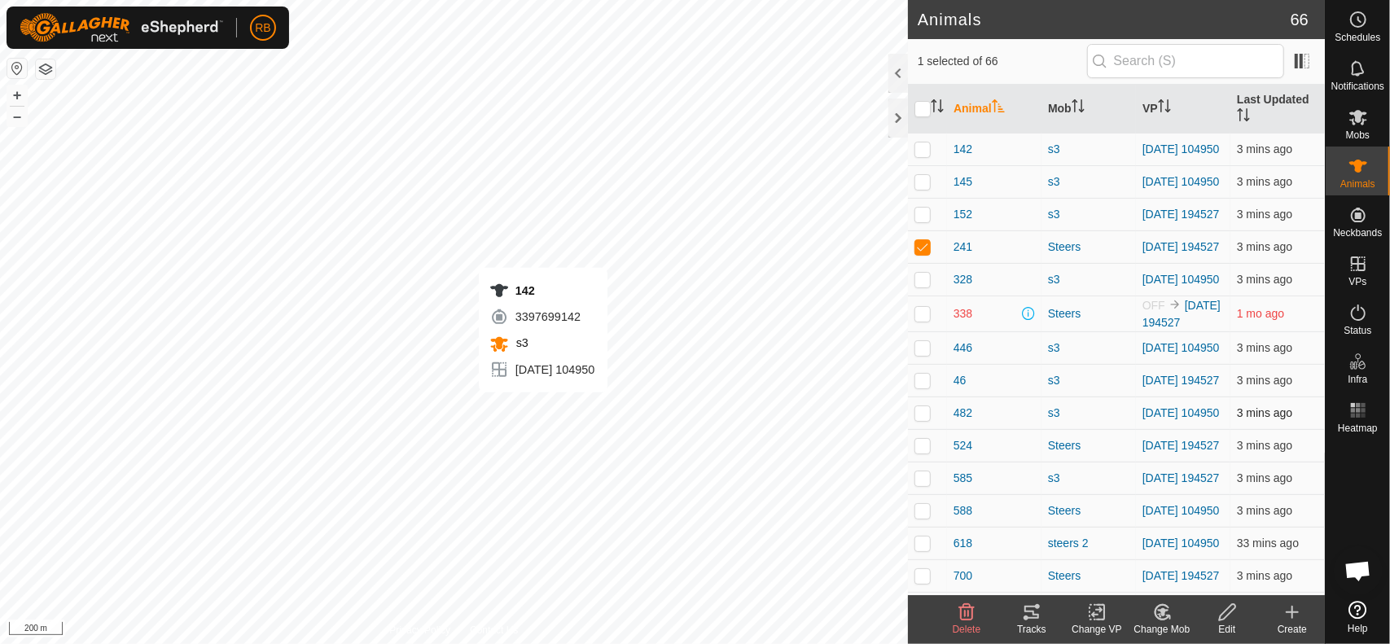
checkbox input "true"
checkbox input "false"
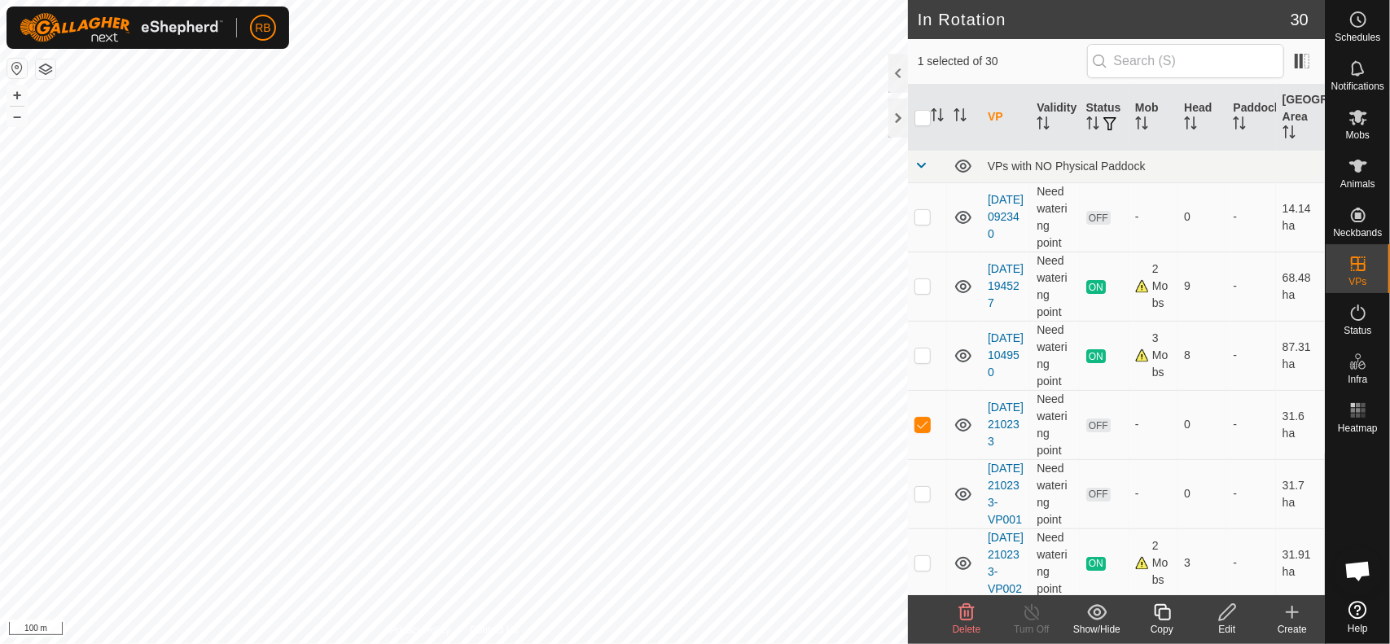
checkbox input "true"
checkbox input "false"
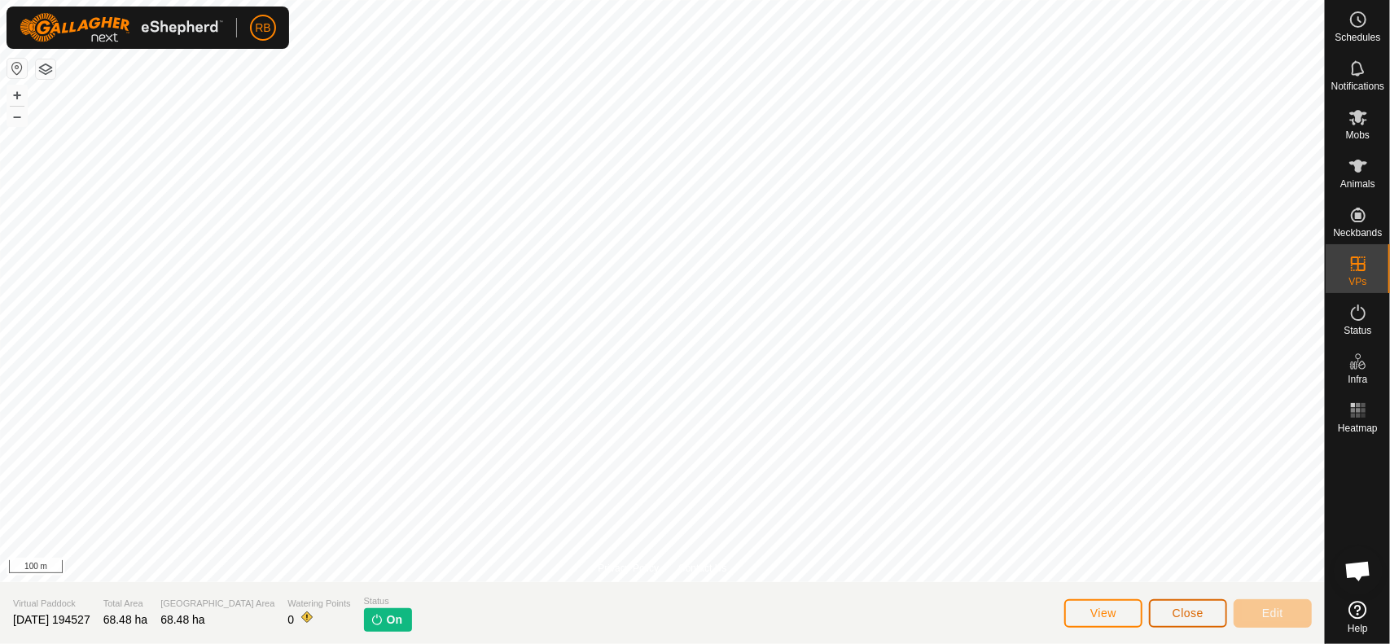
click at [1188, 620] on button "Close" at bounding box center [1188, 613] width 78 height 28
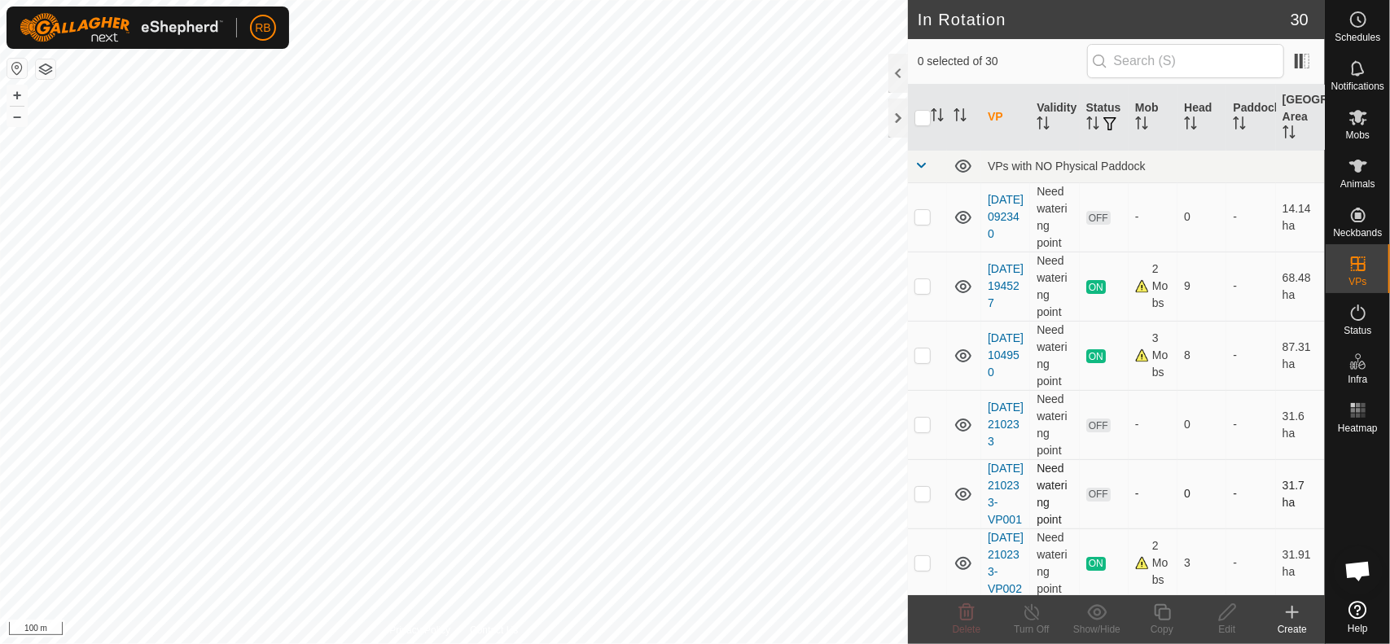
checkbox input "true"
click at [1154, 622] on div "Copy" at bounding box center [1161, 629] width 65 height 15
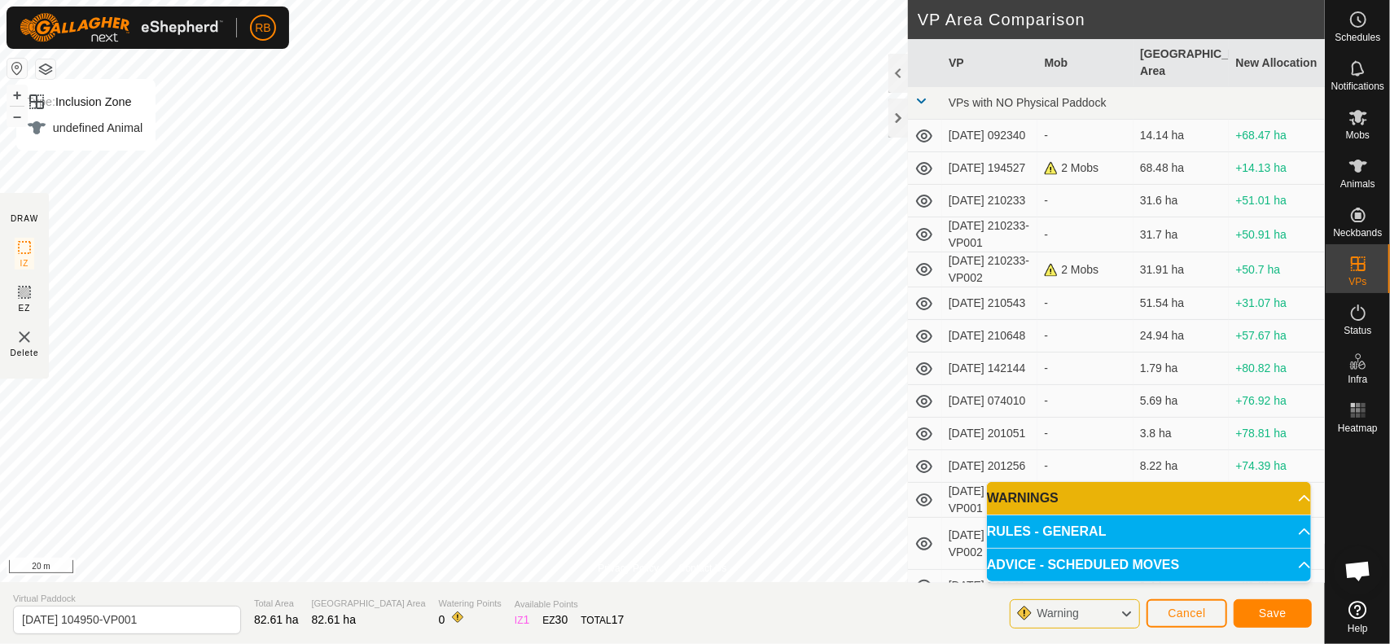
click at [51, 68] on button "button" at bounding box center [46, 69] width 20 height 20
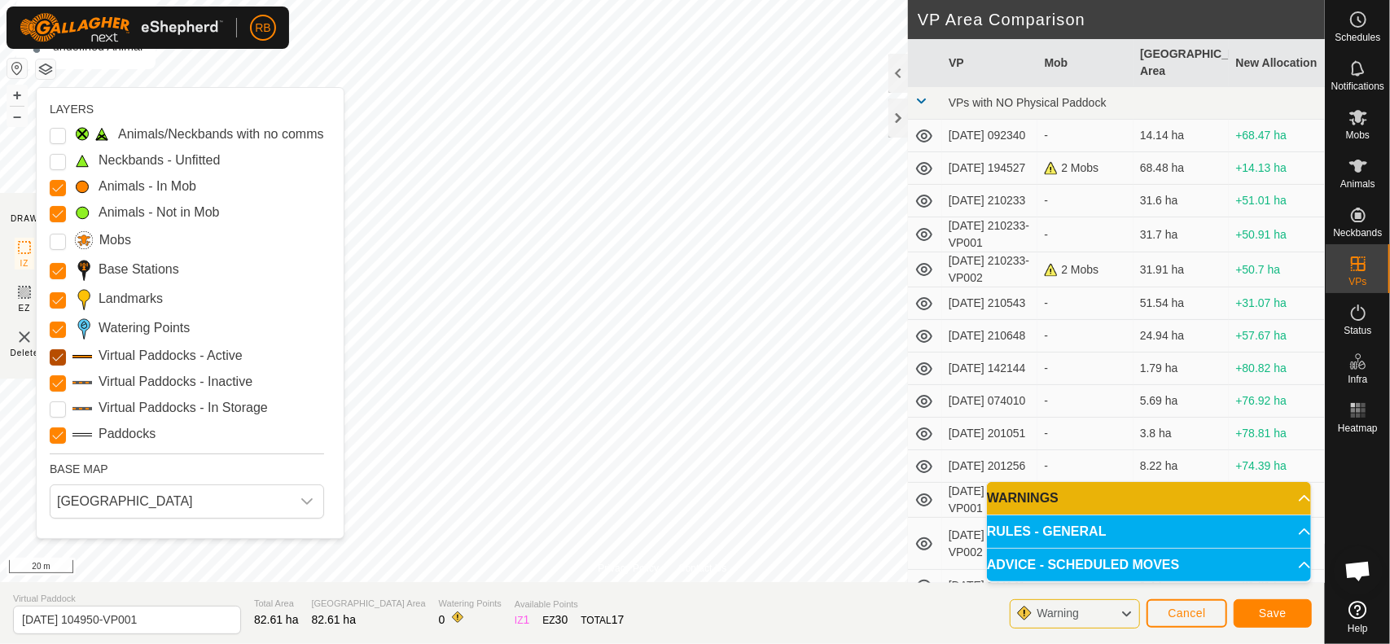
click at [62, 359] on Active "Virtual Paddocks - Active" at bounding box center [58, 357] width 16 height 16
click at [62, 379] on Inactive "Virtual Paddocks - Inactive" at bounding box center [58, 383] width 16 height 16
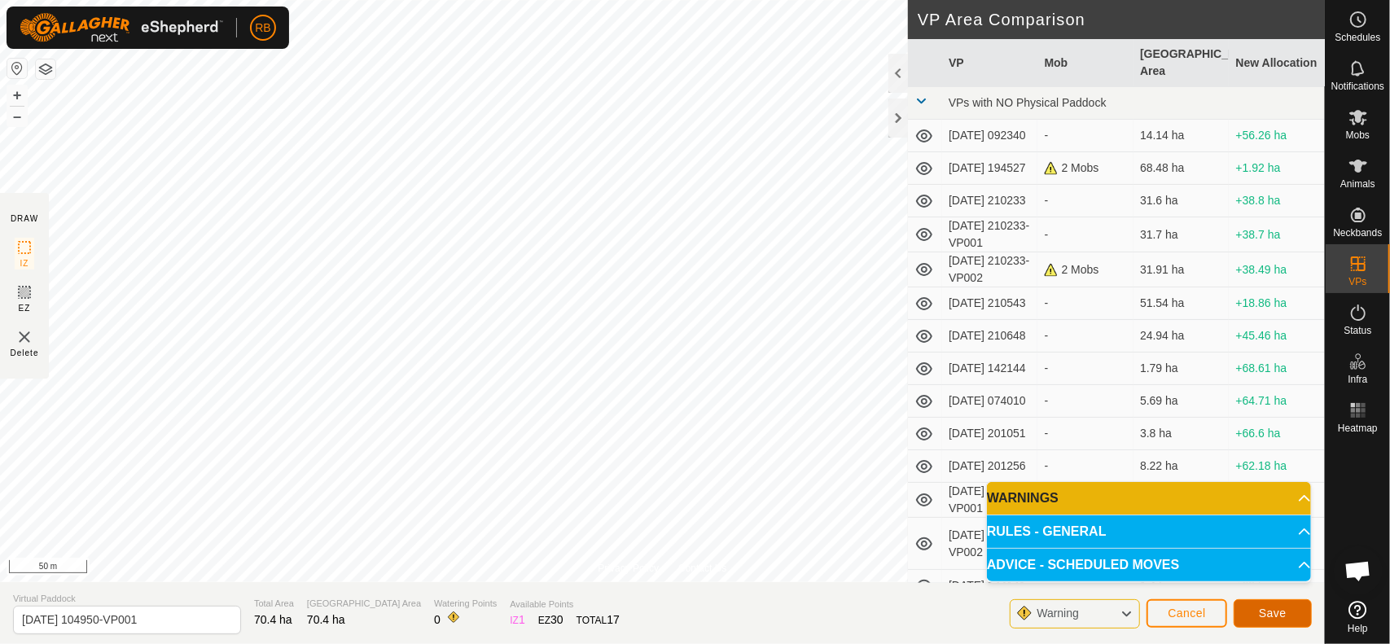
click at [1281, 615] on span "Save" at bounding box center [1273, 613] width 28 height 13
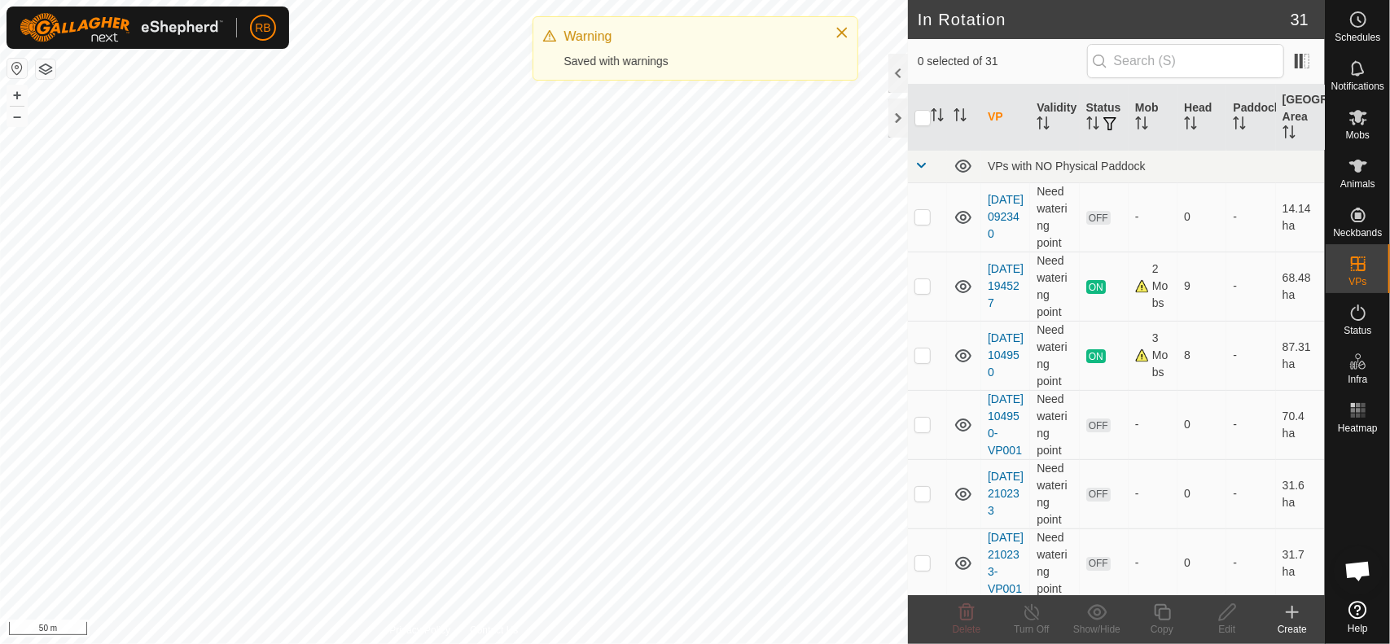
click at [46, 70] on button "button" at bounding box center [46, 69] width 20 height 20
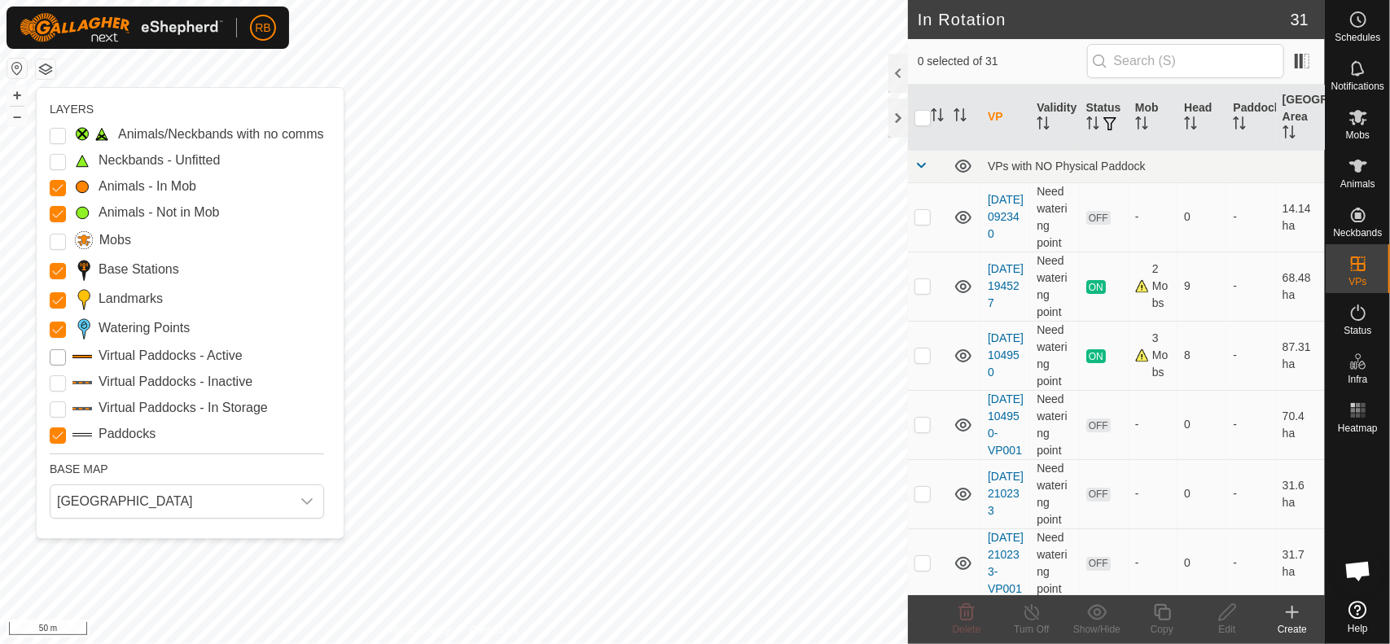
click at [50, 353] on Active "Virtual Paddocks - Active" at bounding box center [58, 357] width 16 height 16
click at [60, 377] on Inactive "Virtual Paddocks - Inactive" at bounding box center [58, 383] width 16 height 16
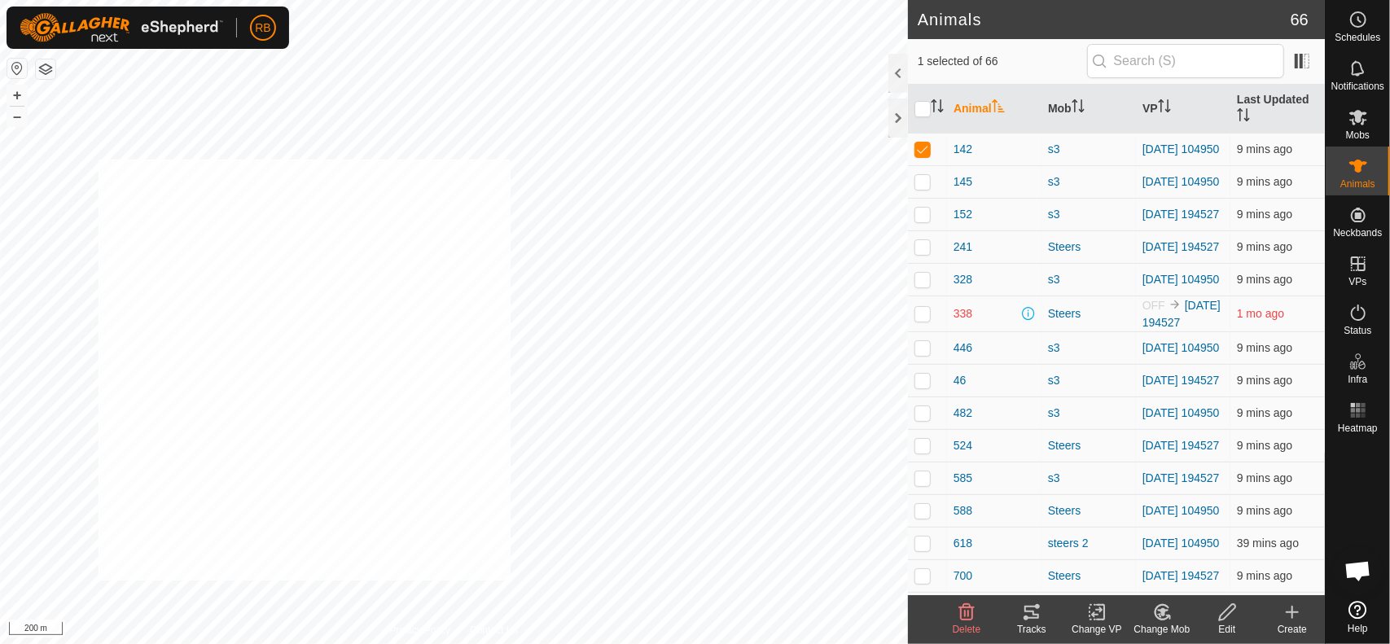
checkbox input "true"
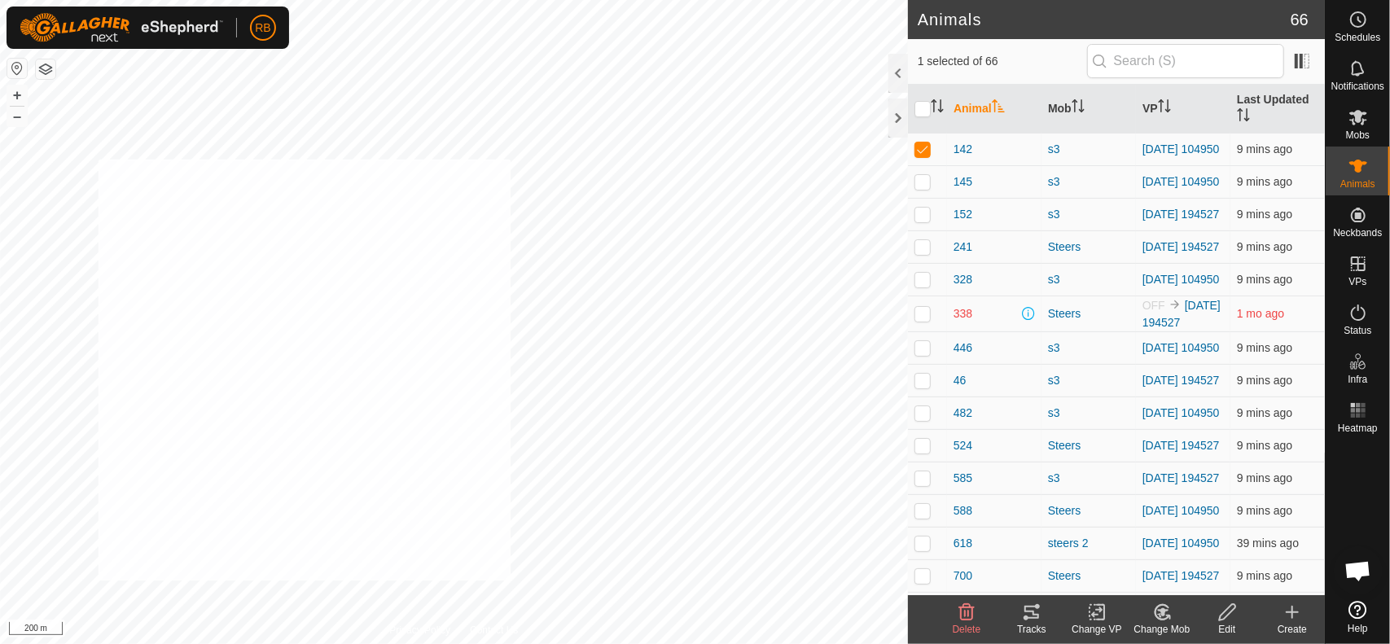
checkbox input "true"
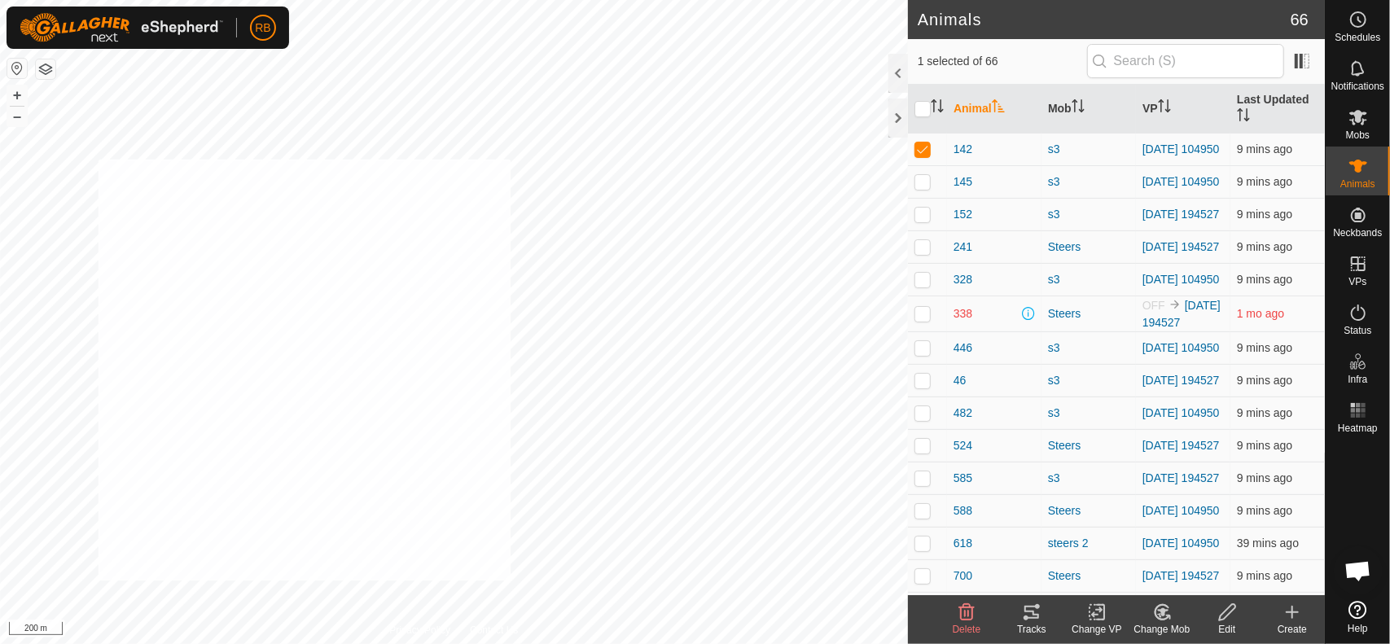
checkbox input "true"
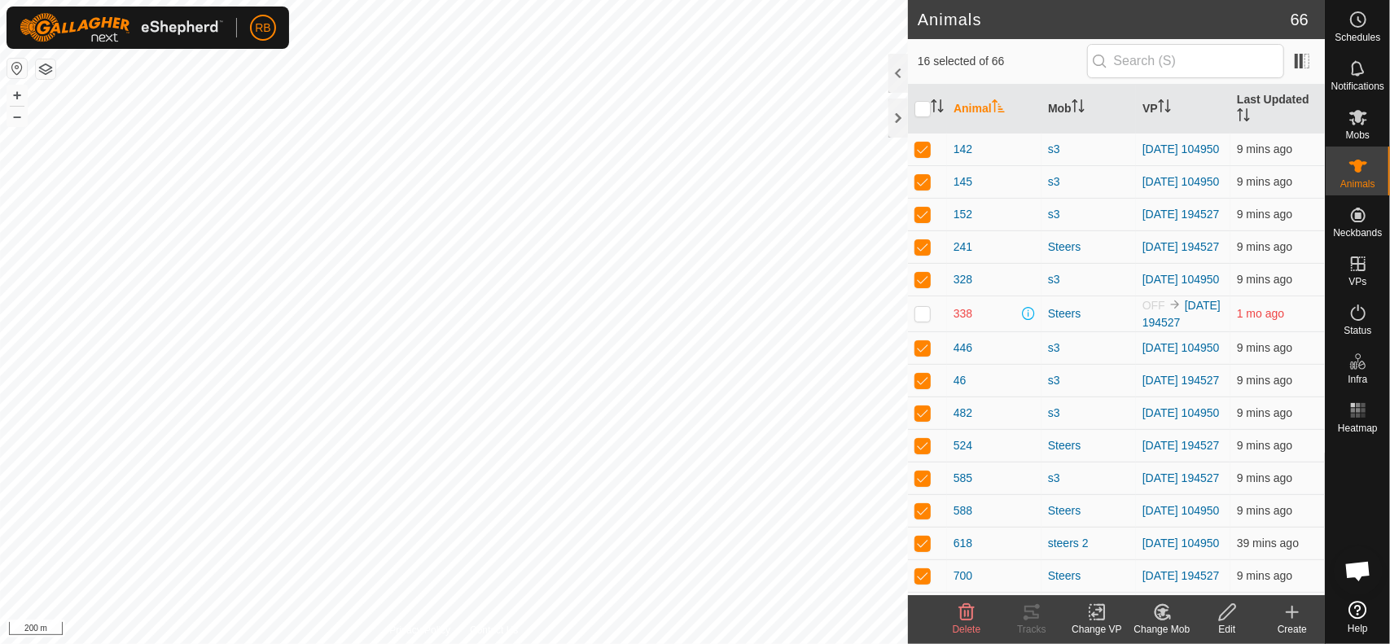
click at [1089, 620] on rect at bounding box center [1096, 612] width 15 height 15
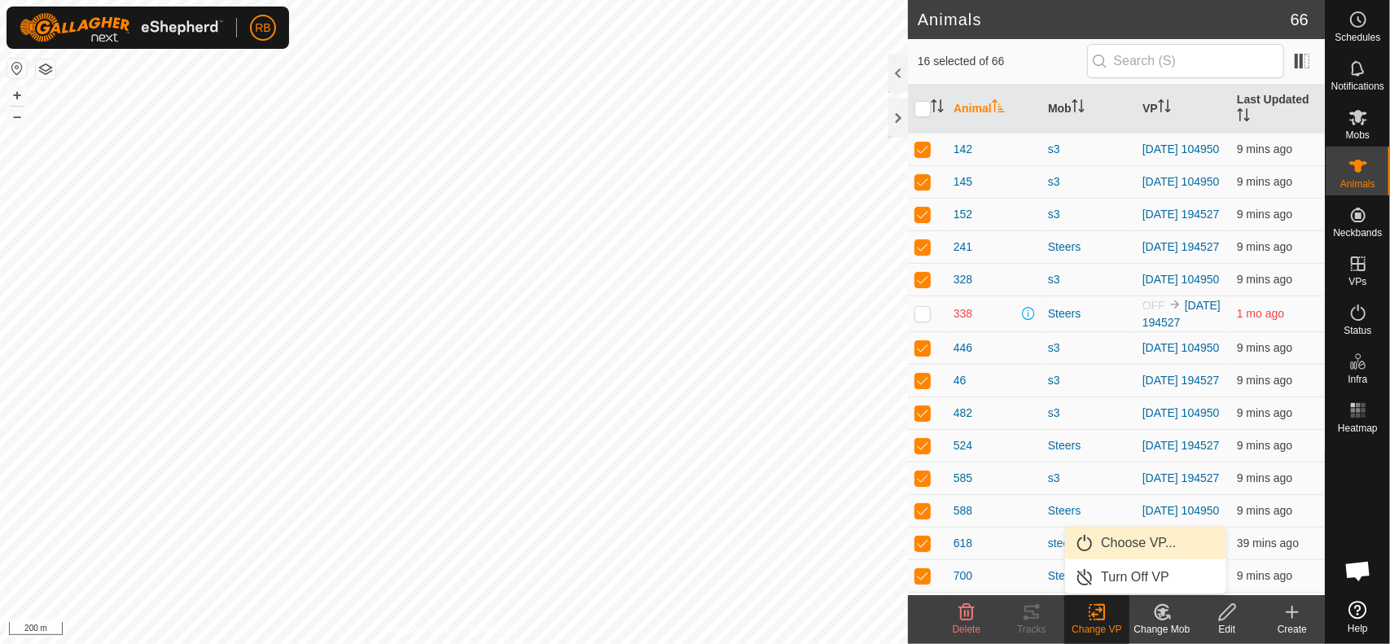
click at [1167, 543] on link "Choose VP..." at bounding box center [1145, 543] width 161 height 33
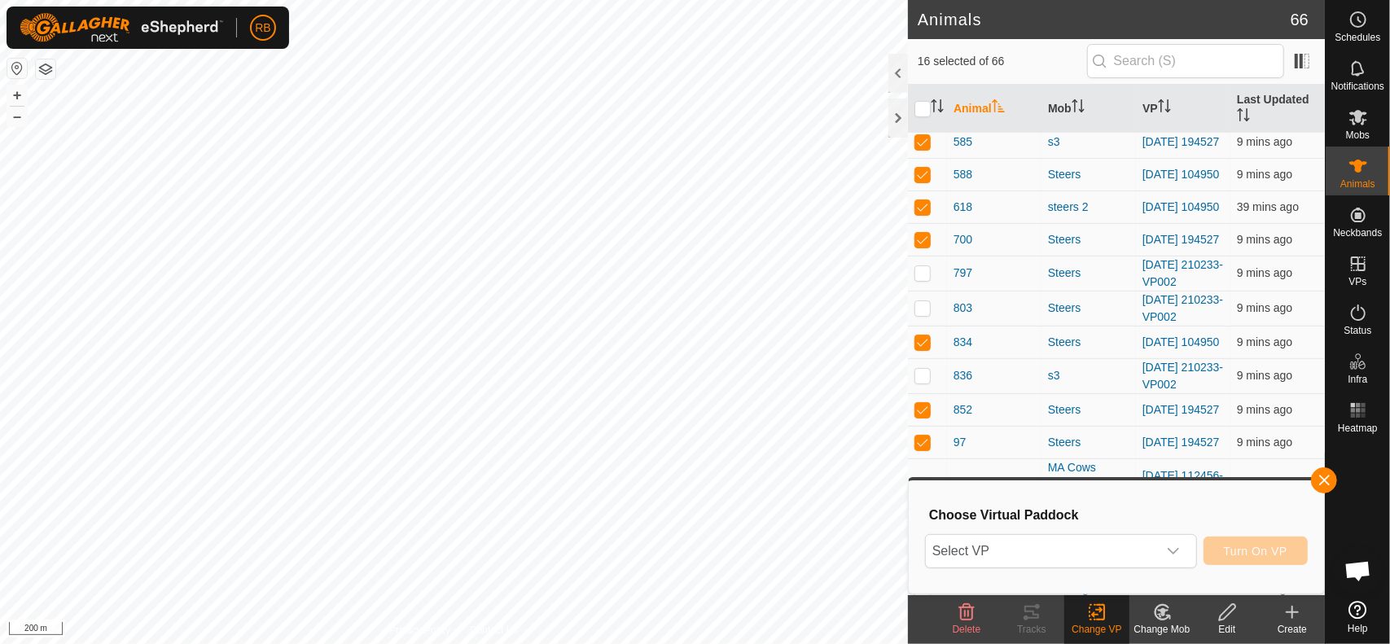
scroll to position [488, 0]
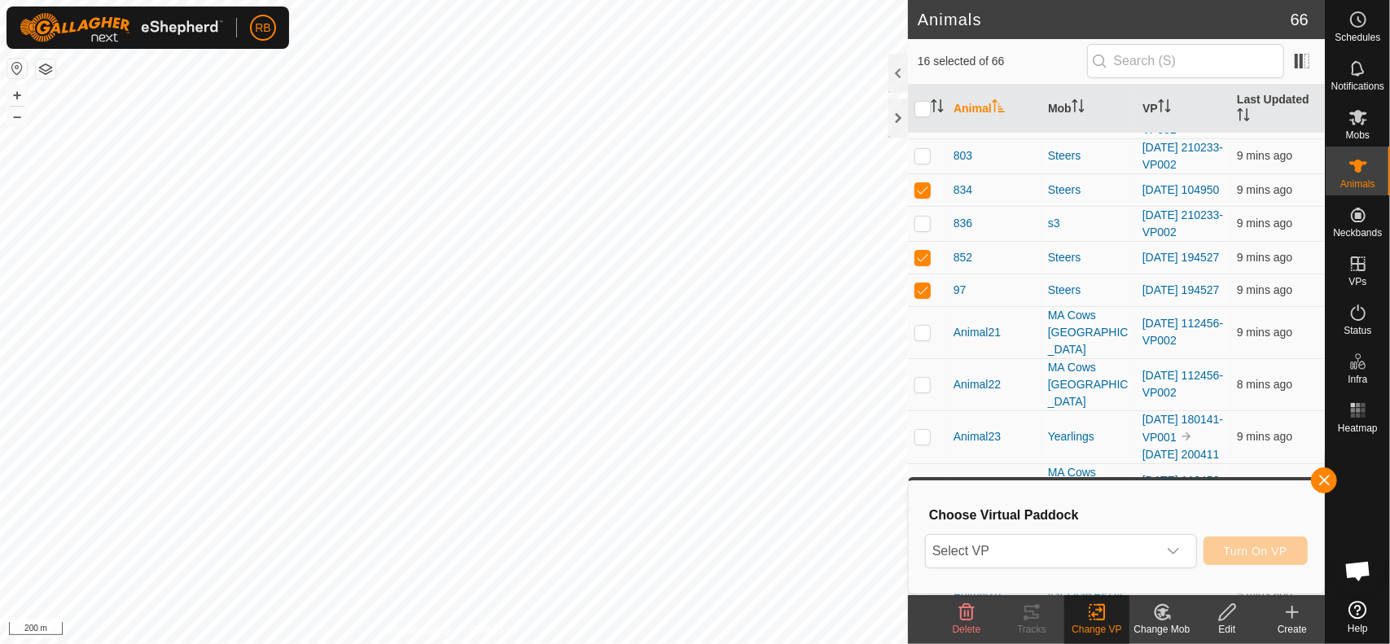
click at [1075, 532] on div "Select VP Turn On VP" at bounding box center [1116, 551] width 383 height 39
click at [1075, 550] on span "Select VP" at bounding box center [1041, 551] width 231 height 33
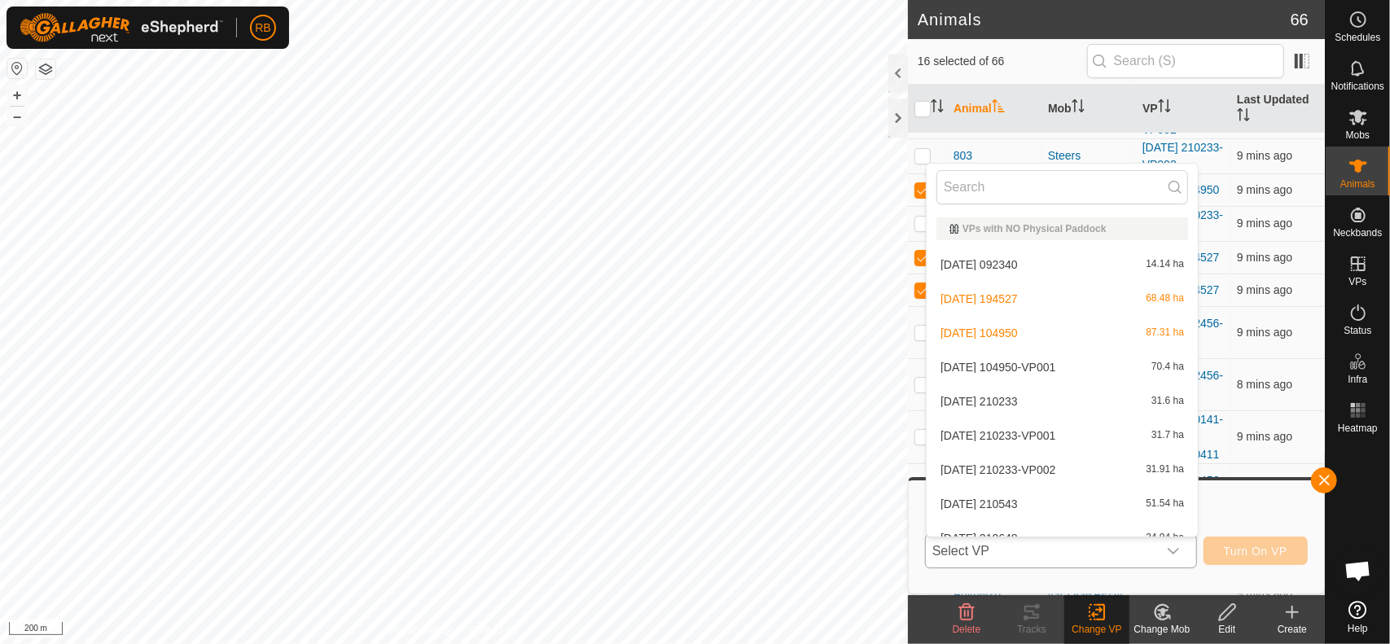
scroll to position [18, 0]
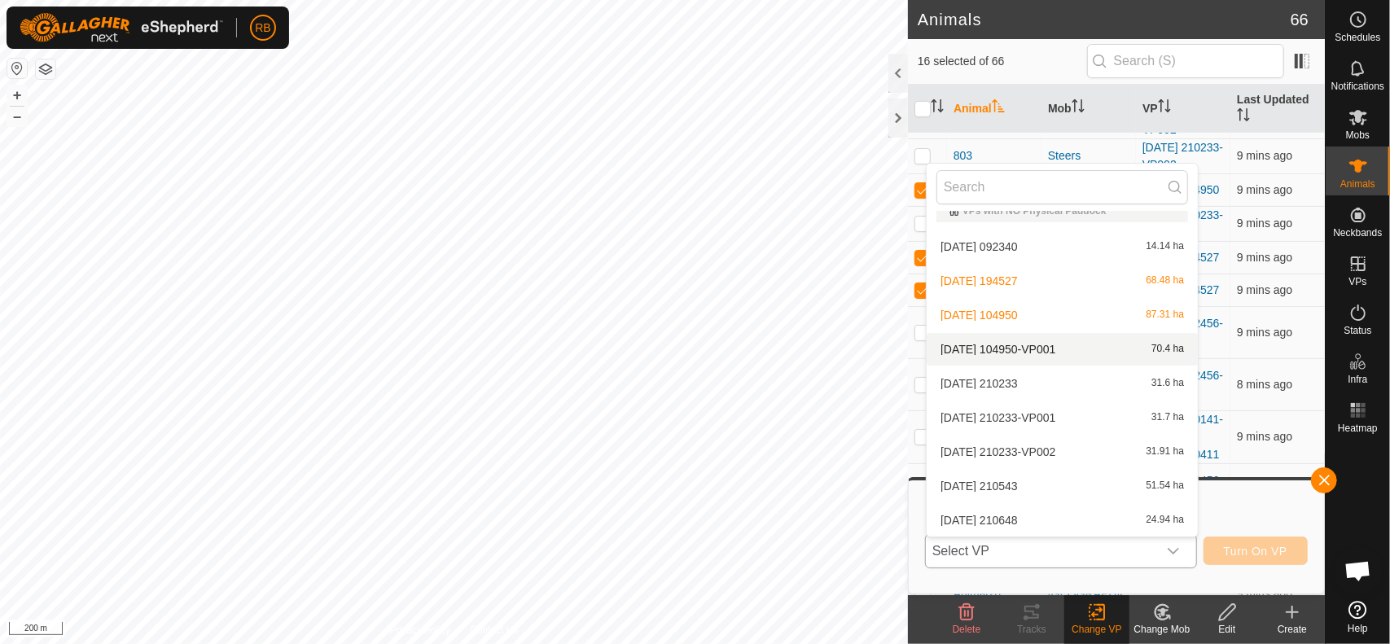
click at [1070, 341] on li "[DATE] 104950-VP001 70.4 ha" at bounding box center [1061, 349] width 271 height 33
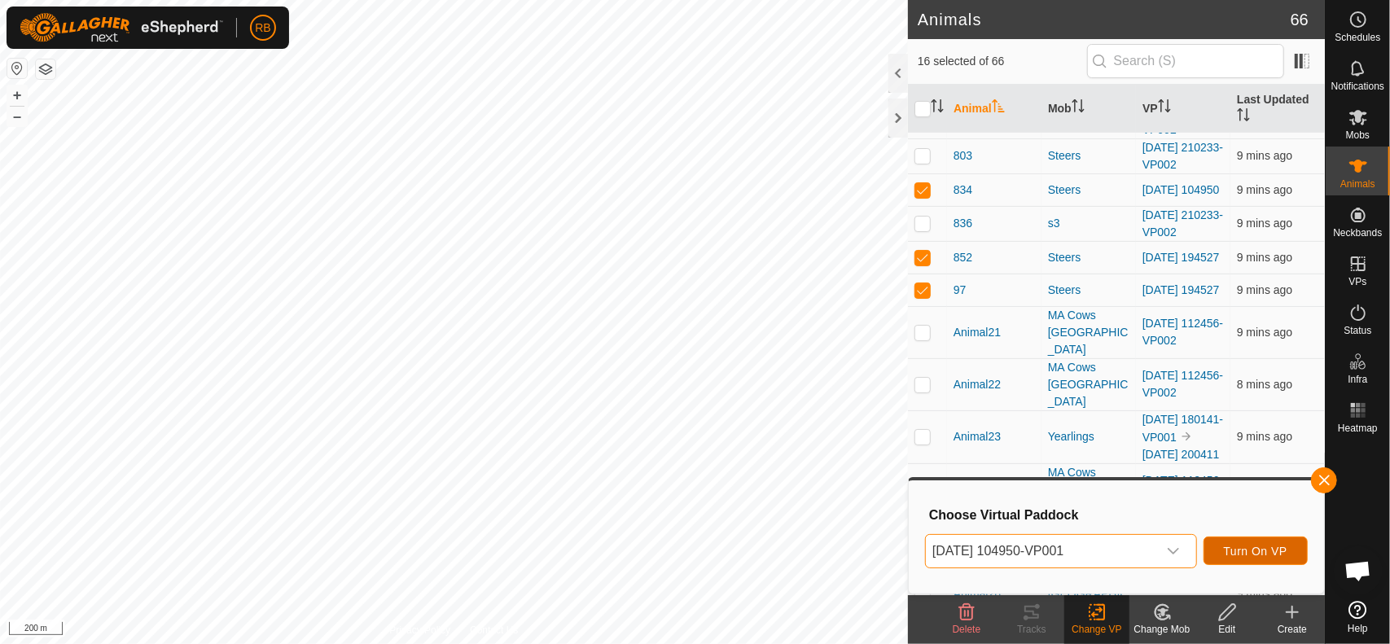
click at [1276, 550] on span "Turn On VP" at bounding box center [1256, 551] width 64 height 13
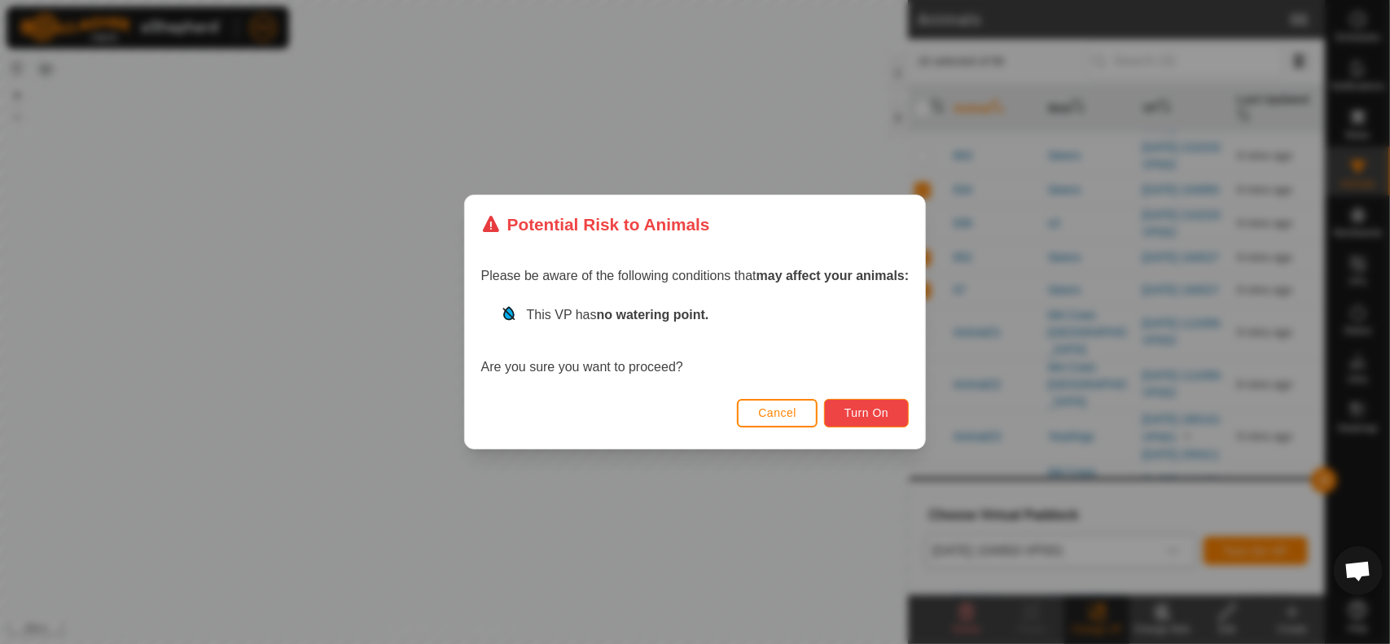
click at [888, 417] on span "Turn On" at bounding box center [866, 412] width 44 height 13
